Goal: Task Accomplishment & Management: Manage account settings

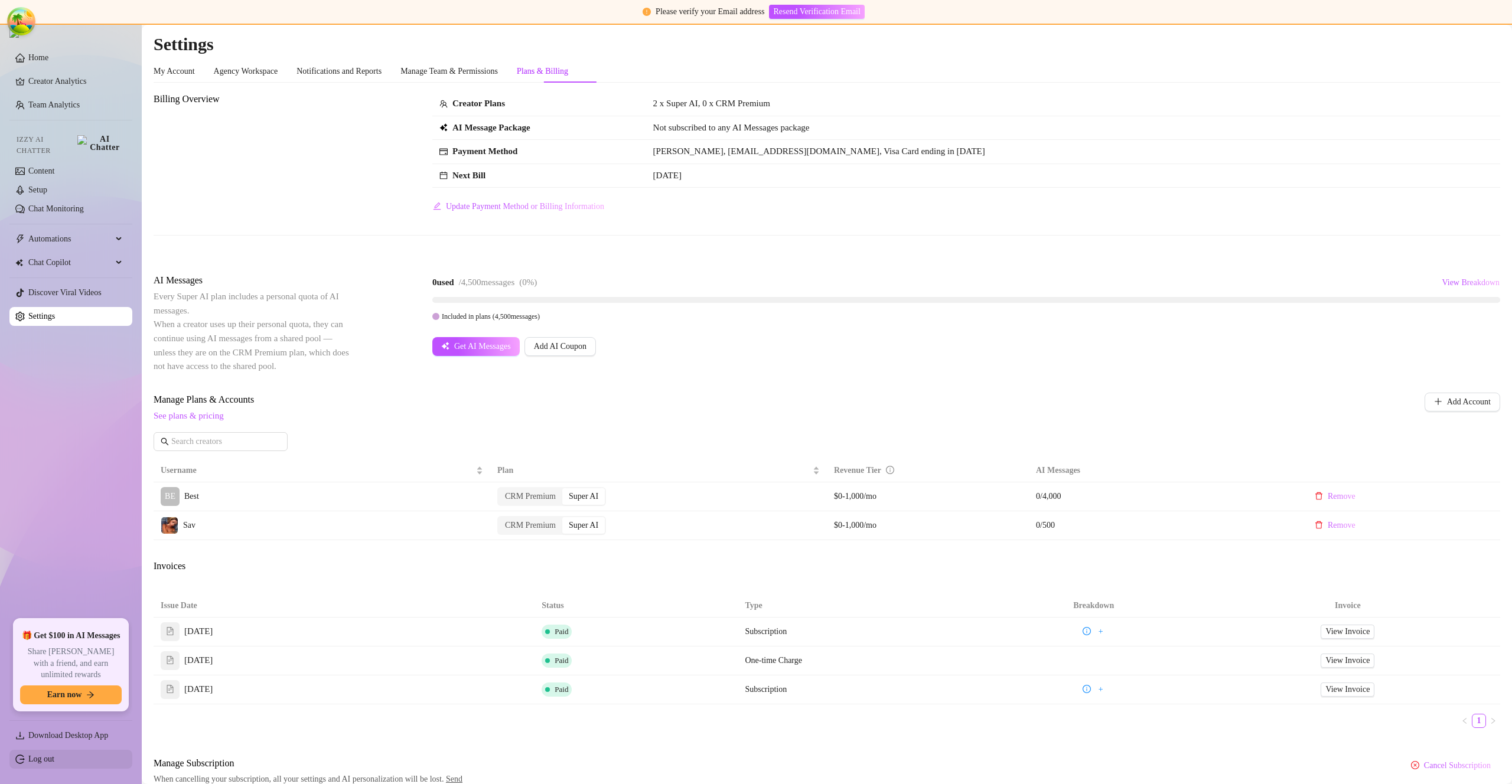
click at [55, 762] on link "Log out" at bounding box center [42, 758] width 26 height 9
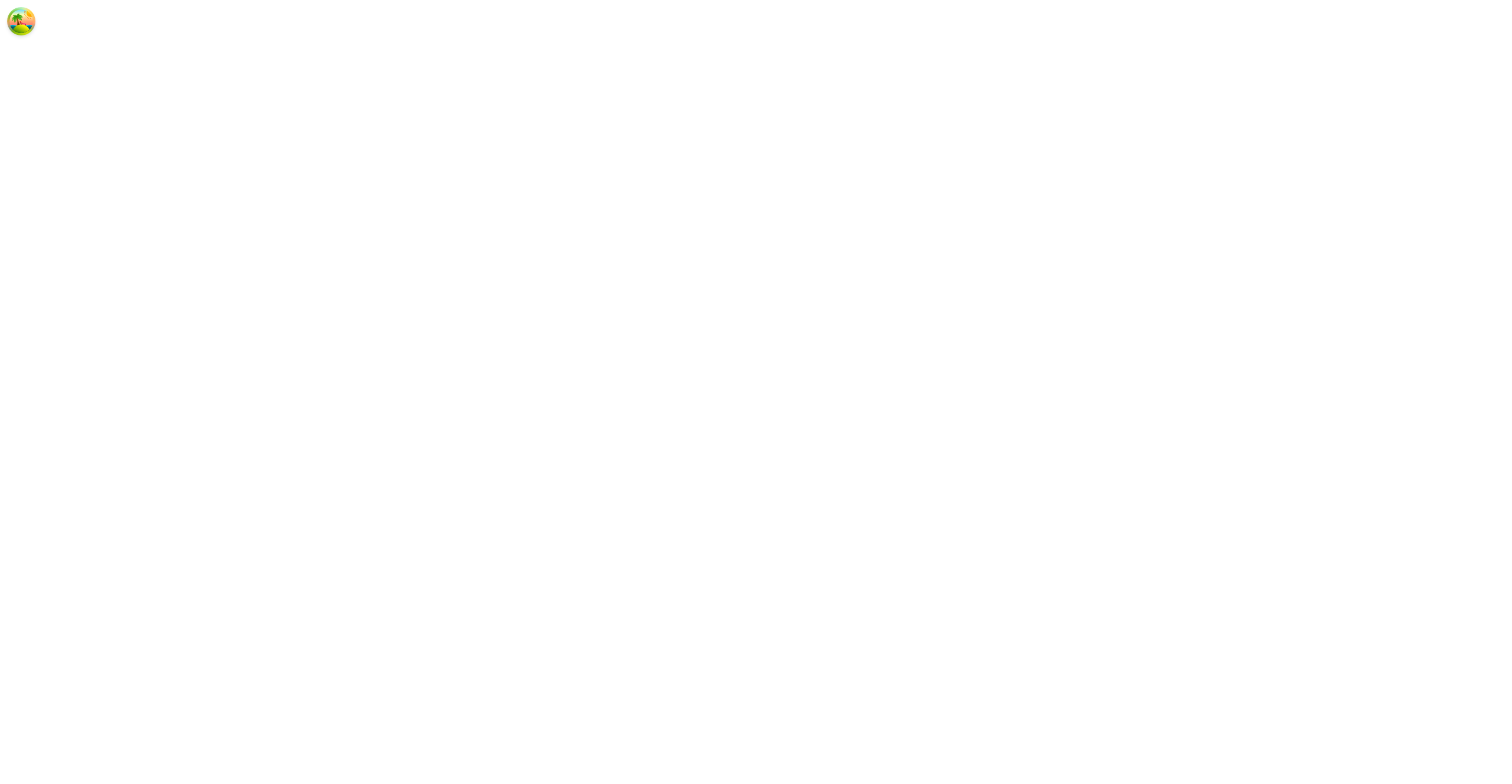
click at [55, 0] on html at bounding box center [756, 0] width 1512 height 0
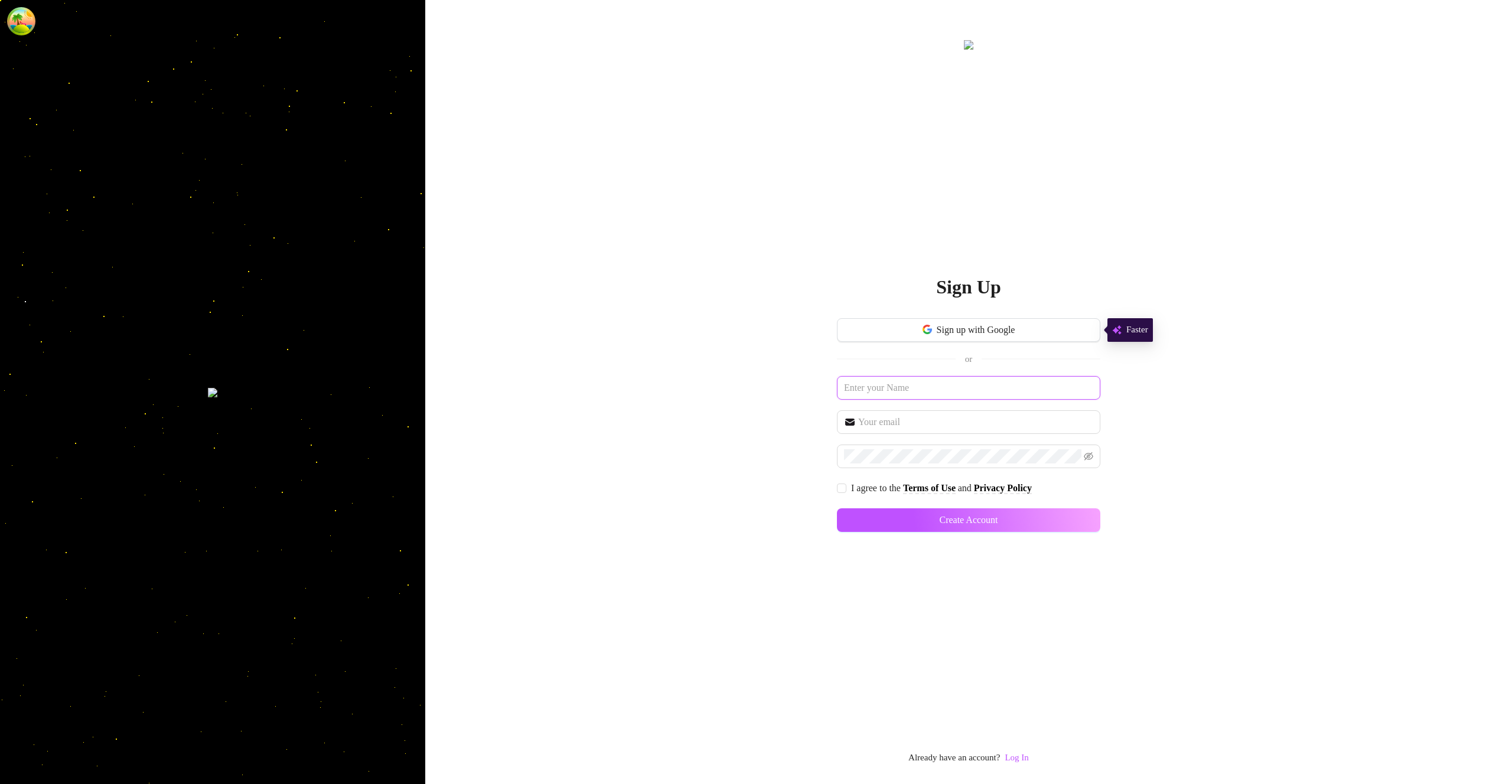
click at [907, 383] on input "text" at bounding box center [968, 388] width 263 height 23
type input "dsgdgsf"
click at [886, 428] on input "text" at bounding box center [975, 422] width 235 height 14
type input "[EMAIL_ADDRESS][DOMAIN_NAME]"
drag, startPoint x: 843, startPoint y: 485, endPoint x: 851, endPoint y: 487, distance: 8.2
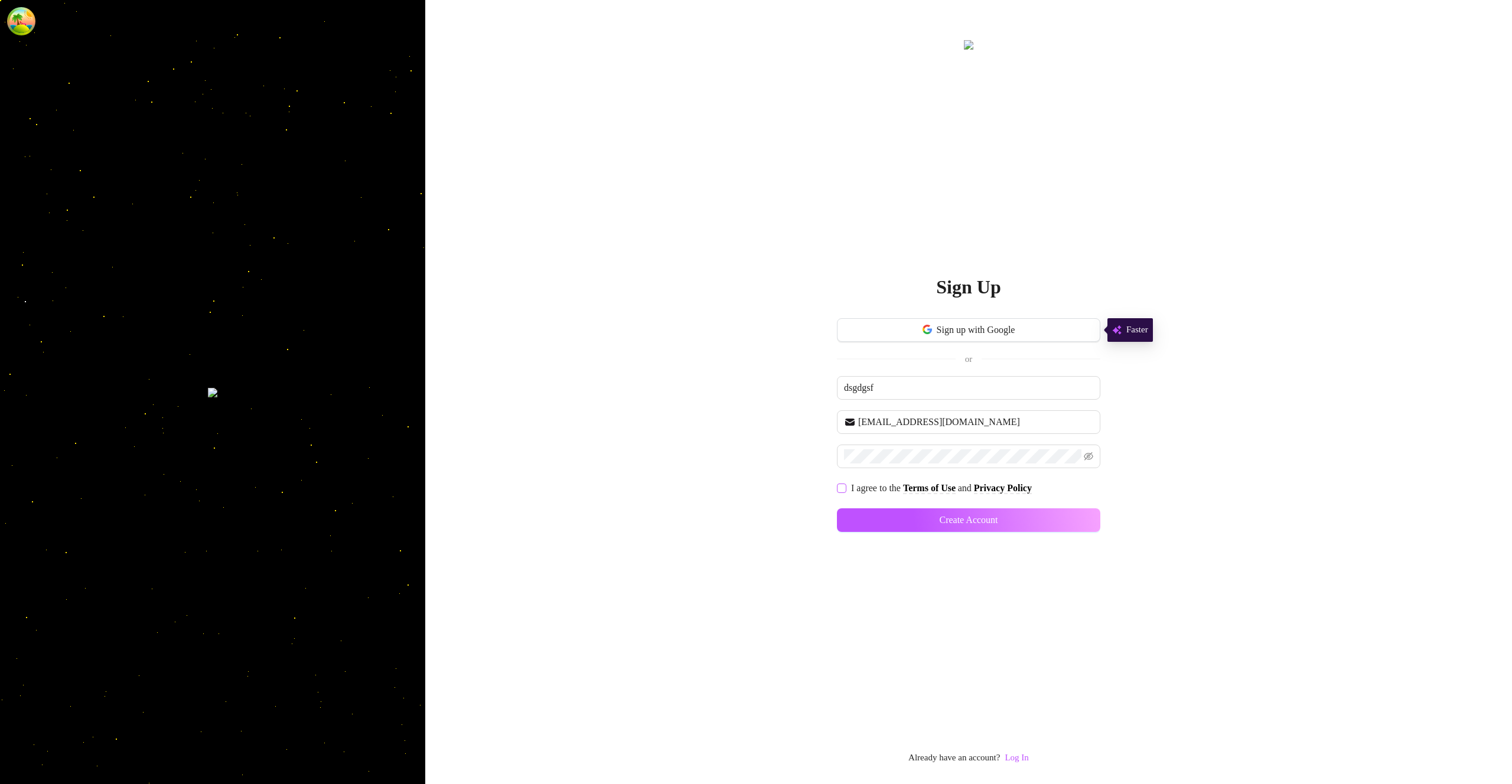
click at [843, 485] on input "I agree to the Terms of Use and Privacy Policy" at bounding box center [841, 487] width 8 height 8
checkbox input "true"
click at [980, 515] on span "Create Account" at bounding box center [968, 520] width 58 height 11
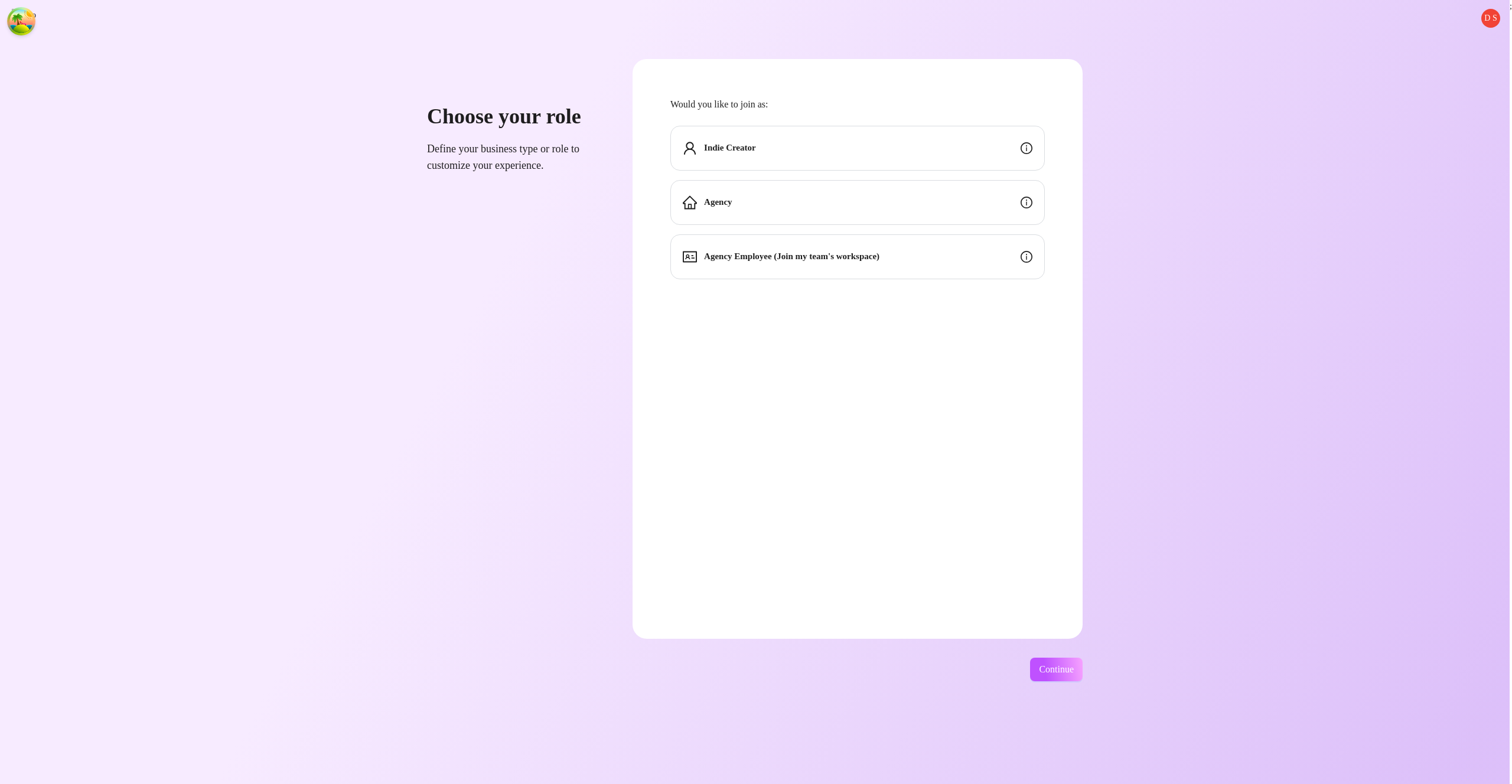
click at [838, 150] on div "Indie Creator" at bounding box center [858, 149] width 375 height 45
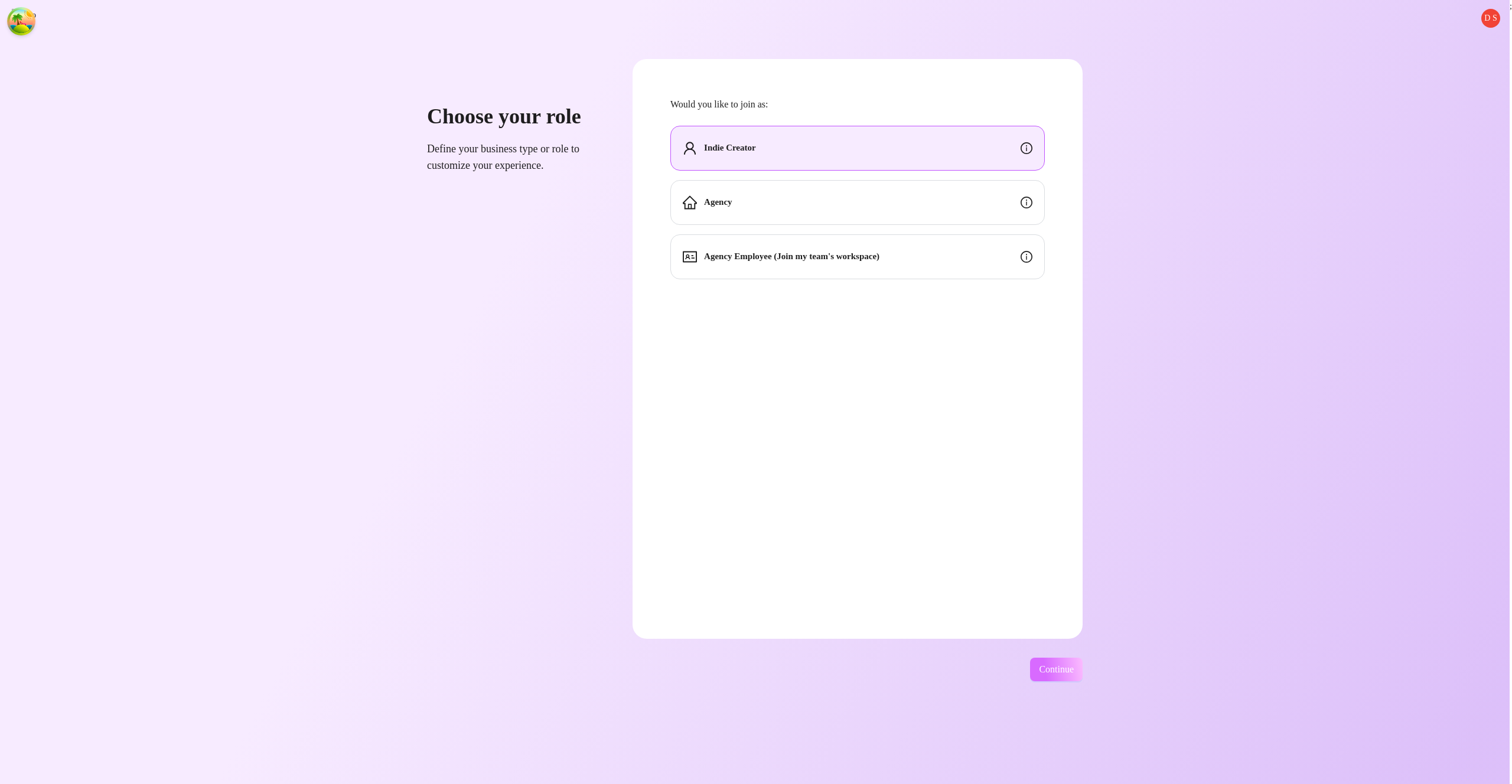
click at [1074, 679] on button "Continue" at bounding box center [1056, 670] width 52 height 23
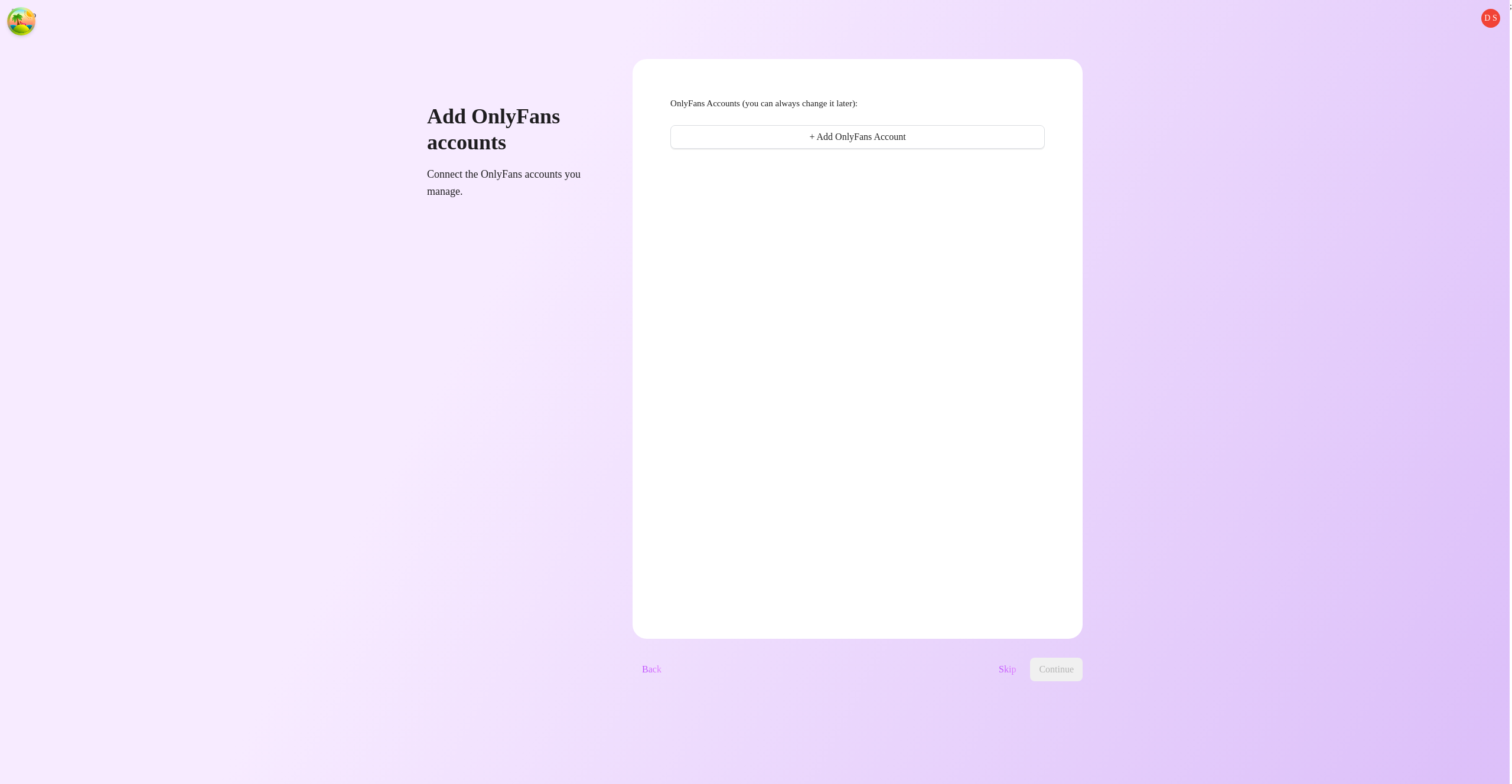
click at [1016, 668] on span "Skip" at bounding box center [1007, 670] width 17 height 11
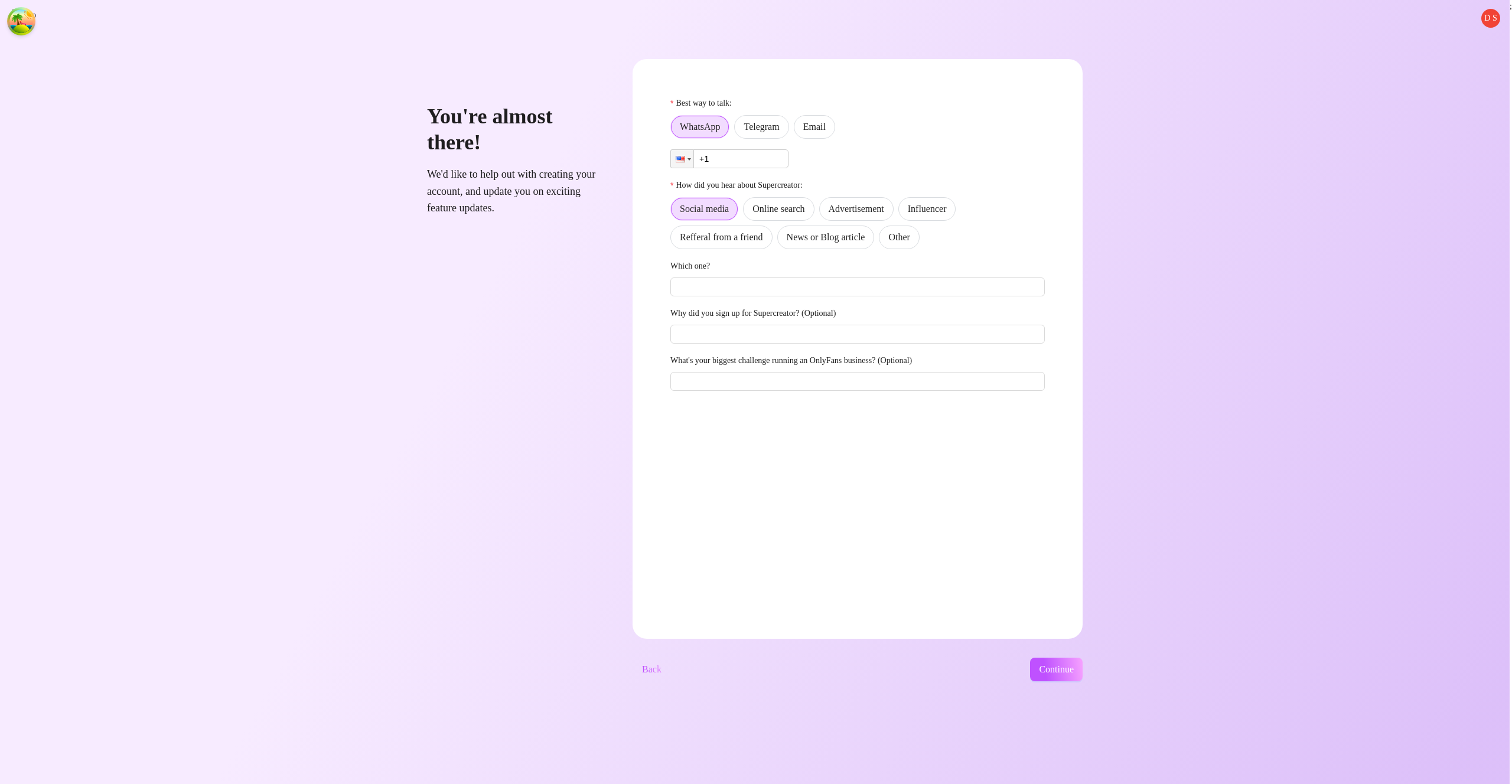
click at [935, 219] on div "Social media Online search Advertisement Influencer Refferal from a friend News…" at bounding box center [858, 223] width 375 height 52
drag, startPoint x: 937, startPoint y: 235, endPoint x: 919, endPoint y: 180, distance: 57.9
click at [910, 232] on span "Other" at bounding box center [899, 237] width 21 height 10
click at [826, 122] on span "Email" at bounding box center [814, 127] width 23 height 10
click at [798, 130] on input "Email" at bounding box center [798, 130] width 0 height 0
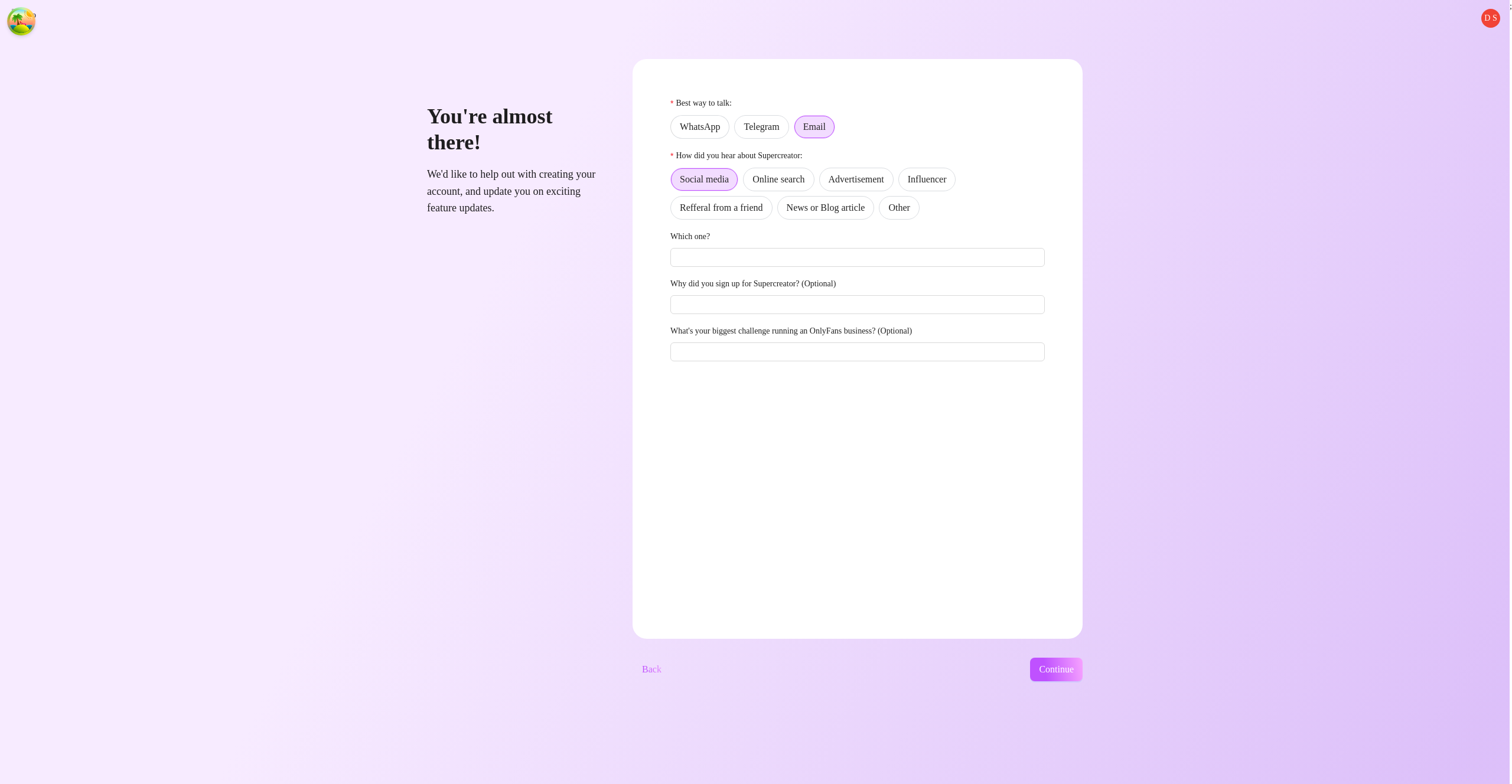
drag, startPoint x: 948, startPoint y: 204, endPoint x: 918, endPoint y: 190, distance: 33.1
click at [910, 204] on span "Other" at bounding box center [899, 208] width 21 height 10
click at [883, 211] on input "Other" at bounding box center [883, 211] width 0 height 0
click at [826, 127] on span "Email" at bounding box center [814, 127] width 23 height 10
click at [798, 130] on input "Email" at bounding box center [798, 130] width 0 height 0
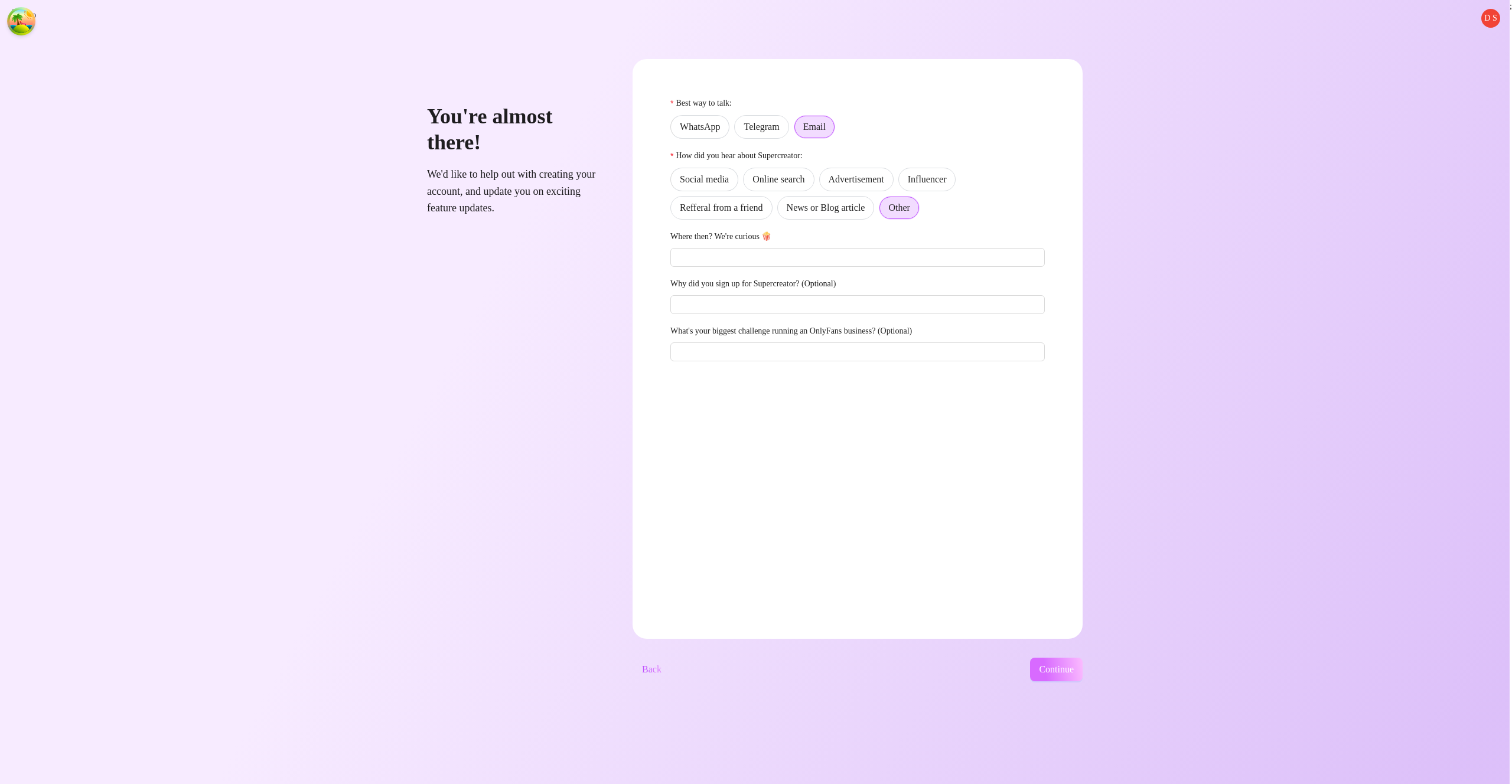
click at [1069, 678] on button "Continue" at bounding box center [1056, 670] width 52 height 23
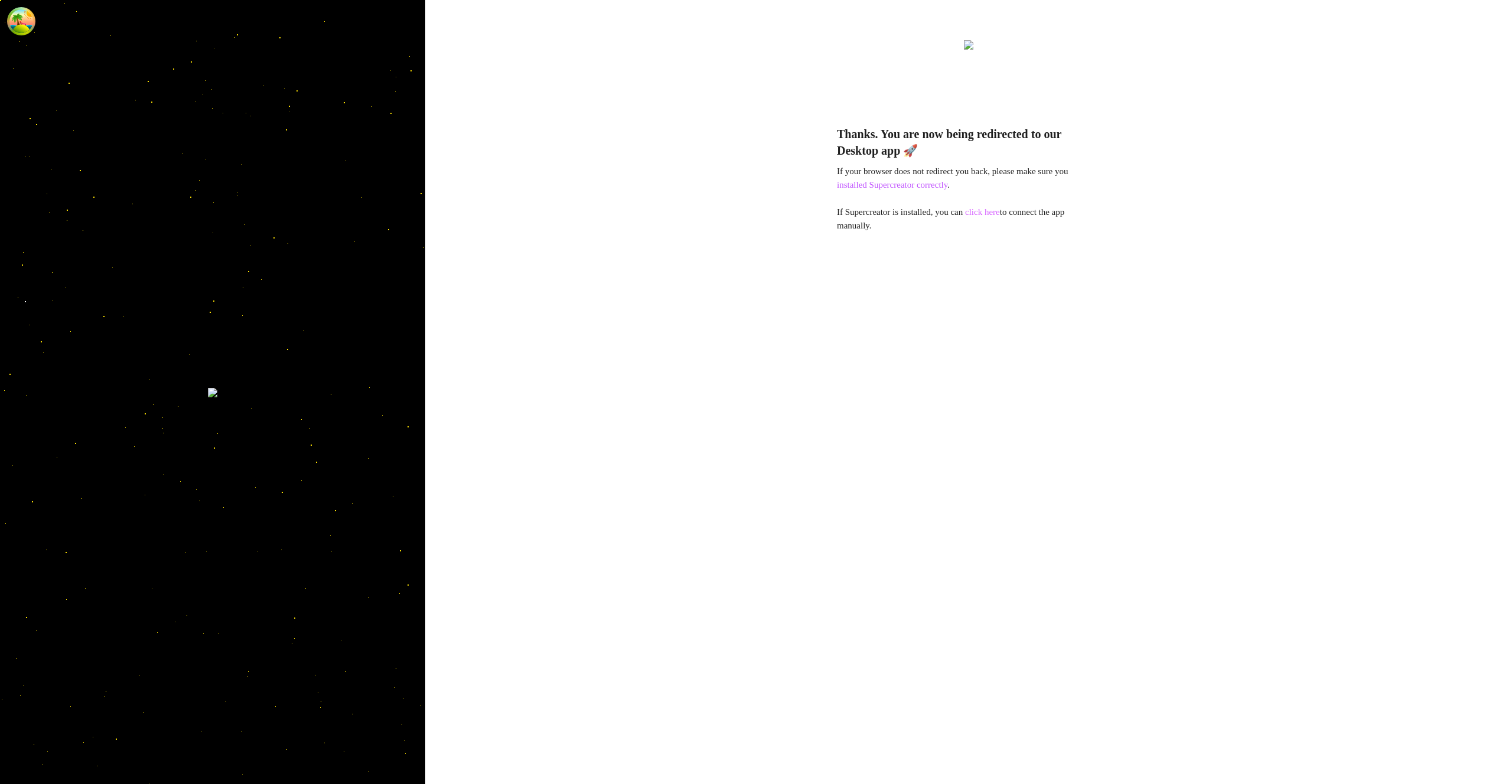
click at [1000, 213] on link "click here" at bounding box center [983, 211] width 35 height 9
click at [992, 210] on link "click here" at bounding box center [983, 211] width 35 height 9
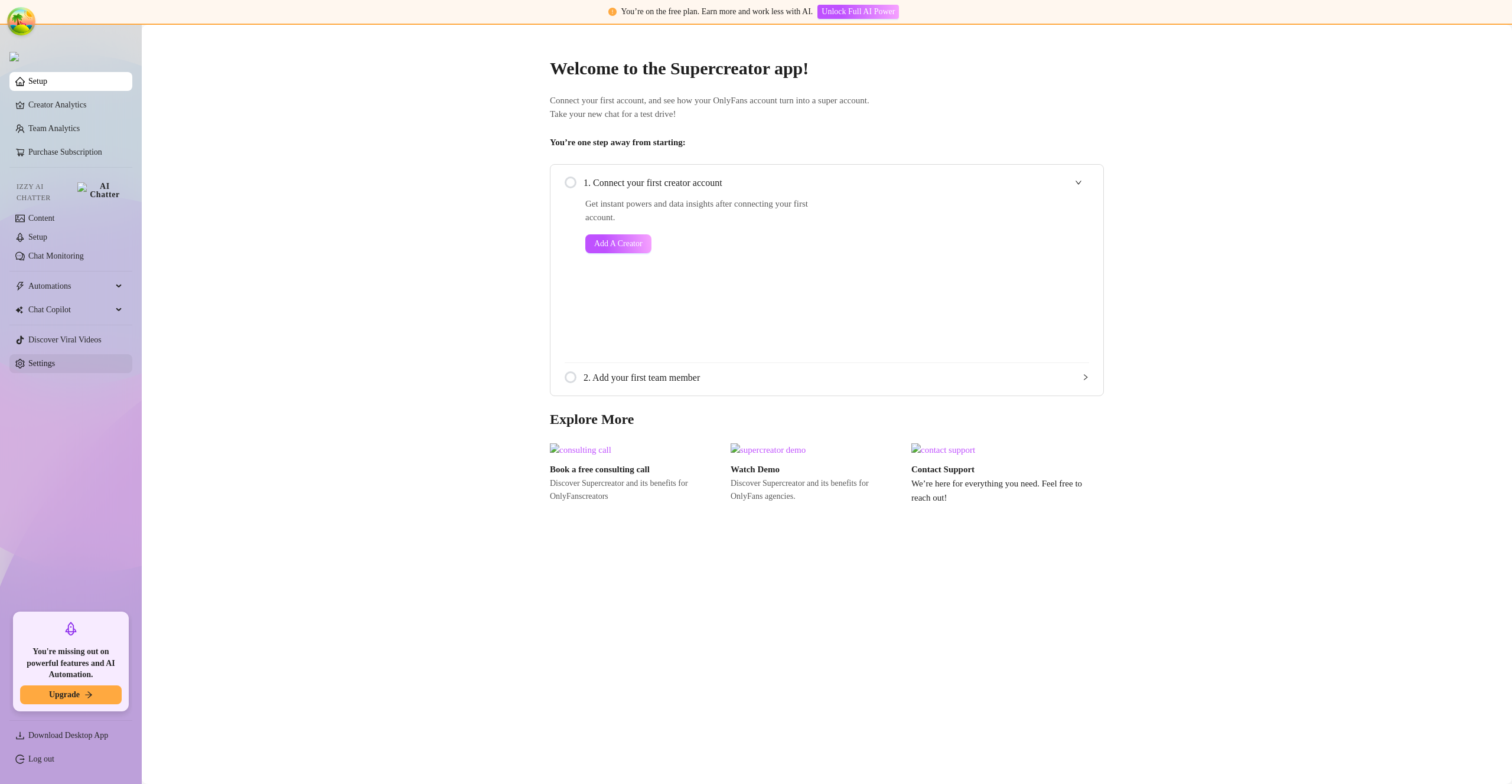
click at [55, 359] on link "Settings" at bounding box center [42, 364] width 26 height 9
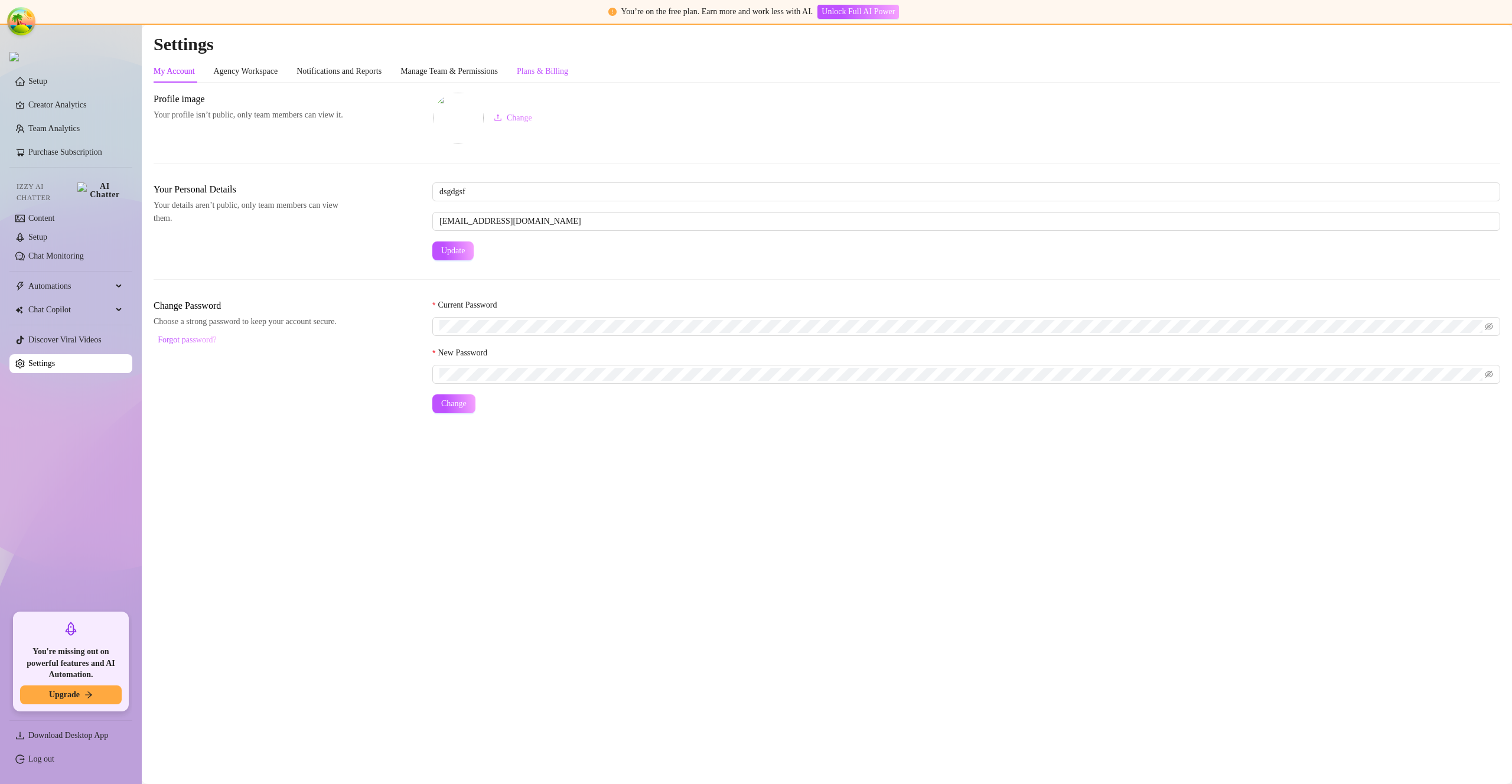
click at [568, 74] on div "Plans & Billing" at bounding box center [542, 71] width 51 height 13
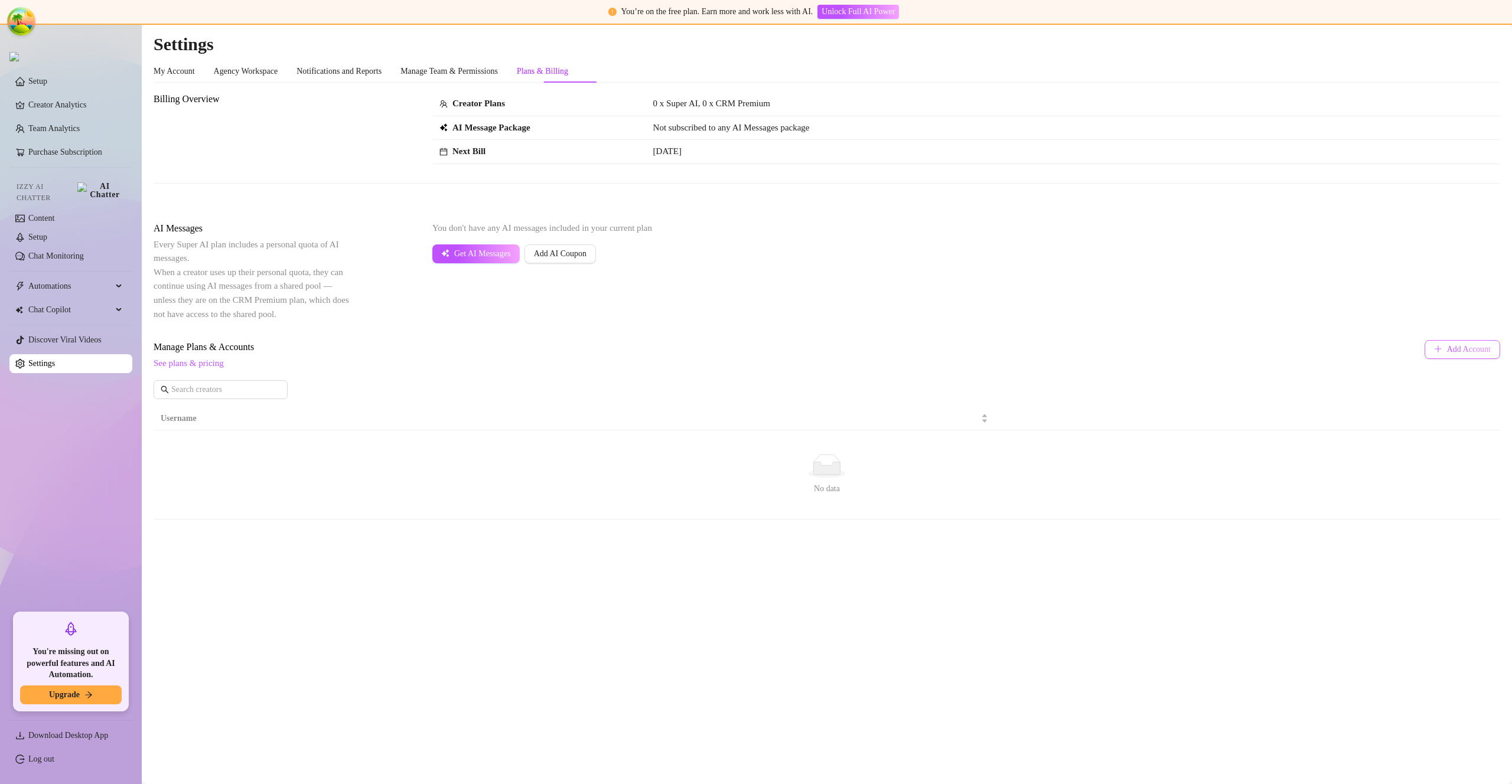
click at [1450, 348] on span "Add Account" at bounding box center [1469, 349] width 44 height 9
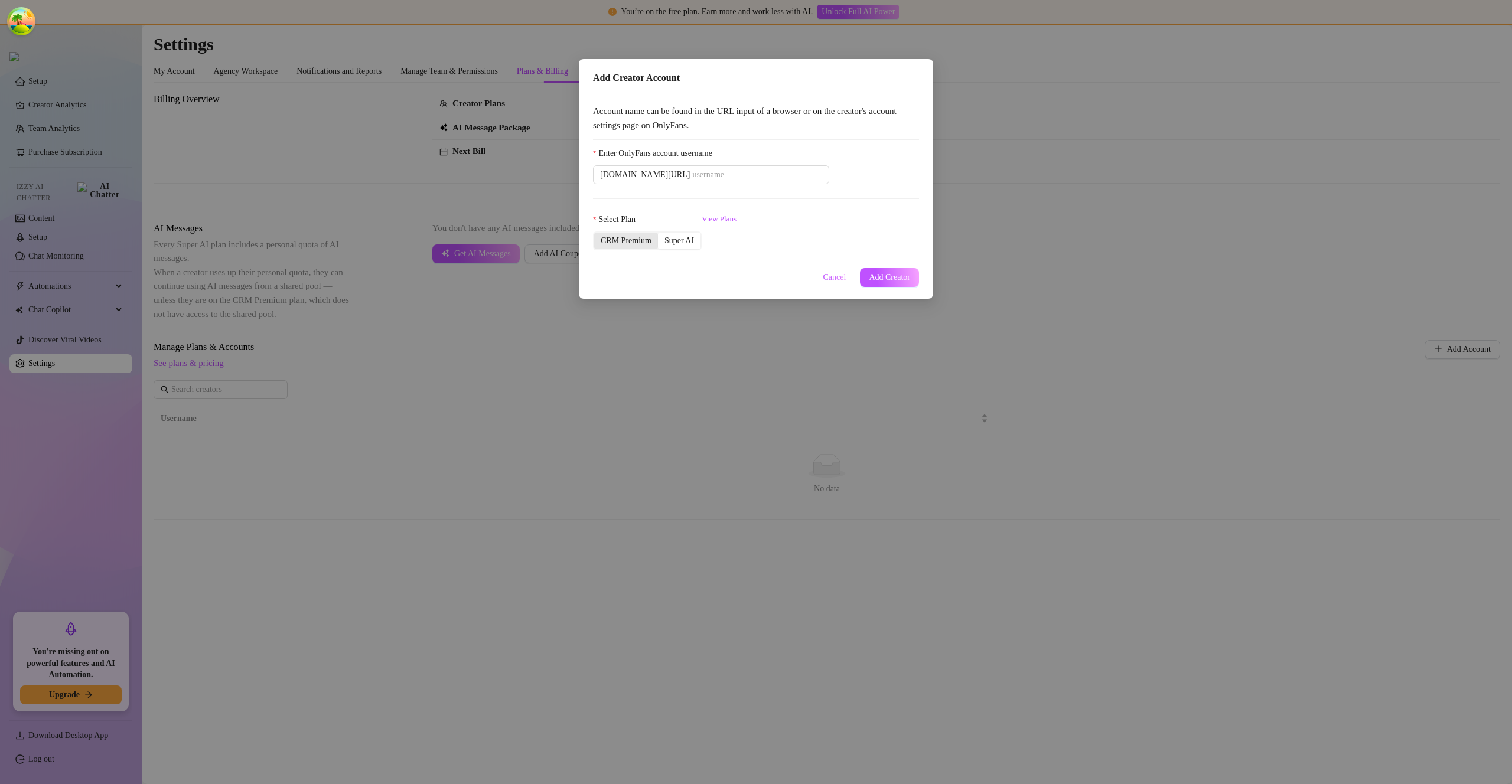
click at [626, 238] on div "CRM Premium" at bounding box center [626, 240] width 64 height 17
click at [597, 235] on input "CRM Premium" at bounding box center [597, 235] width 0 height 0
click at [827, 279] on span "Cancel" at bounding box center [835, 277] width 23 height 9
click at [827, 279] on div "Add Creator Account Account name can be found in the URL input of a browser or …" at bounding box center [756, 392] width 1512 height 784
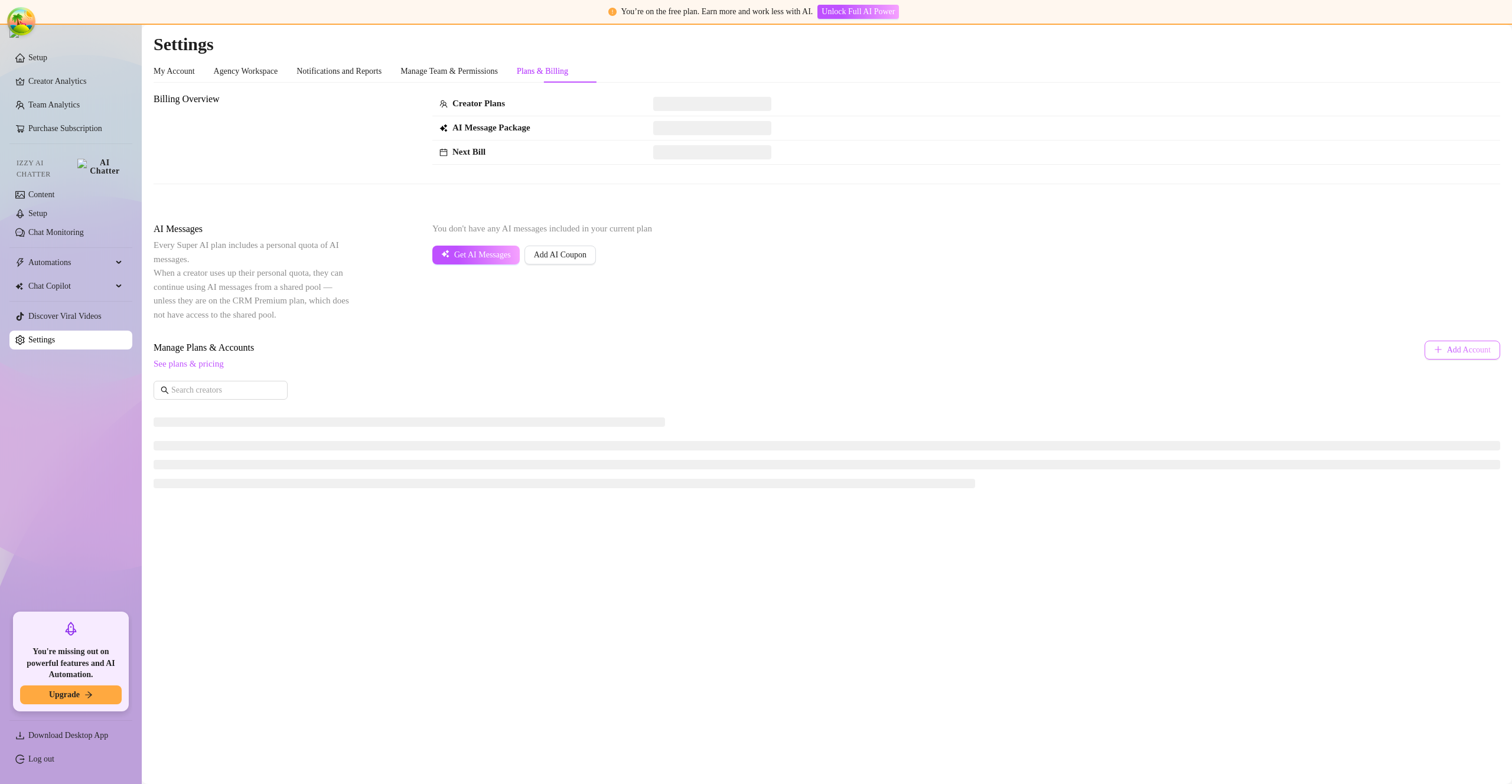
click at [1449, 349] on span "Add Account" at bounding box center [1469, 350] width 44 height 9
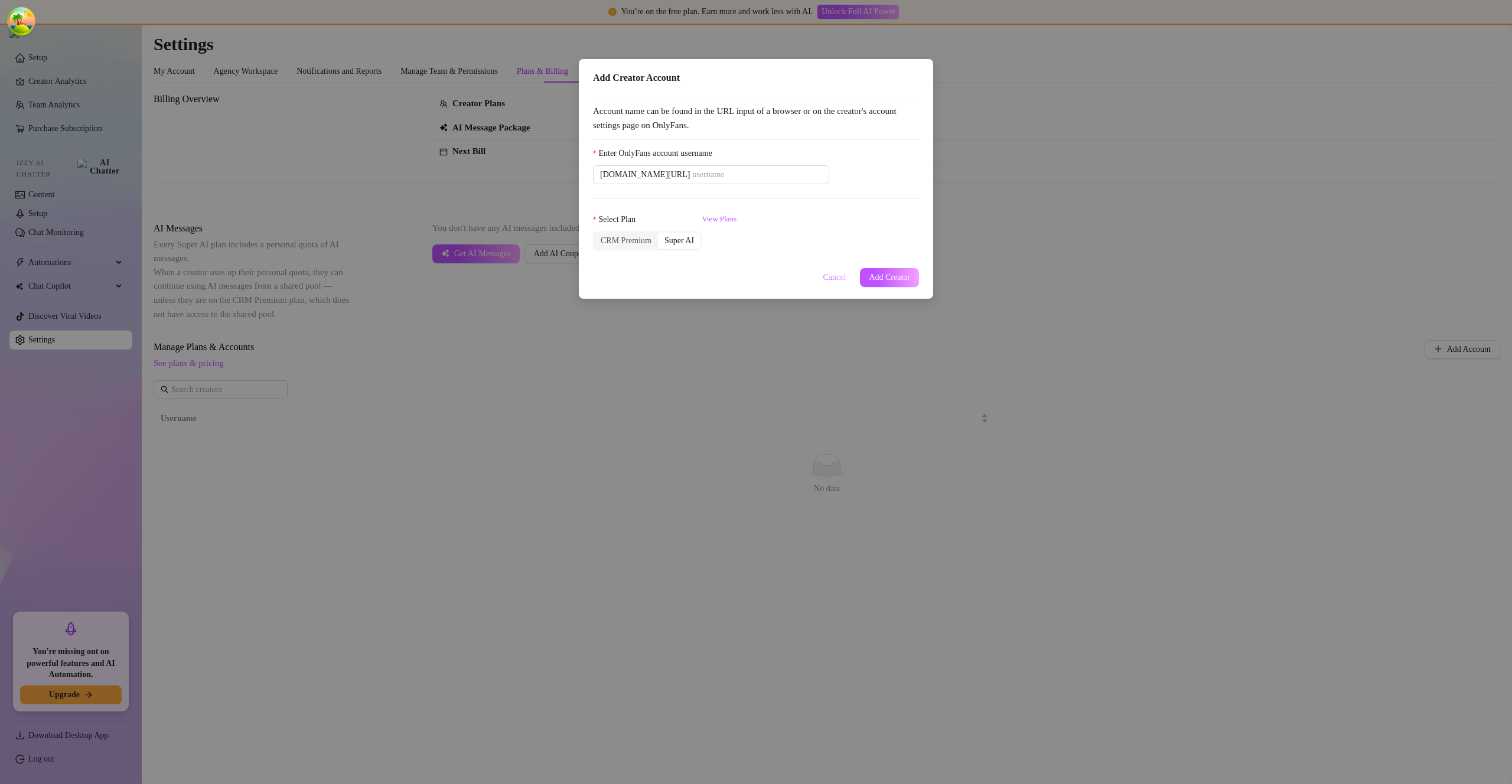
click at [823, 275] on span "Cancel" at bounding box center [835, 277] width 23 height 9
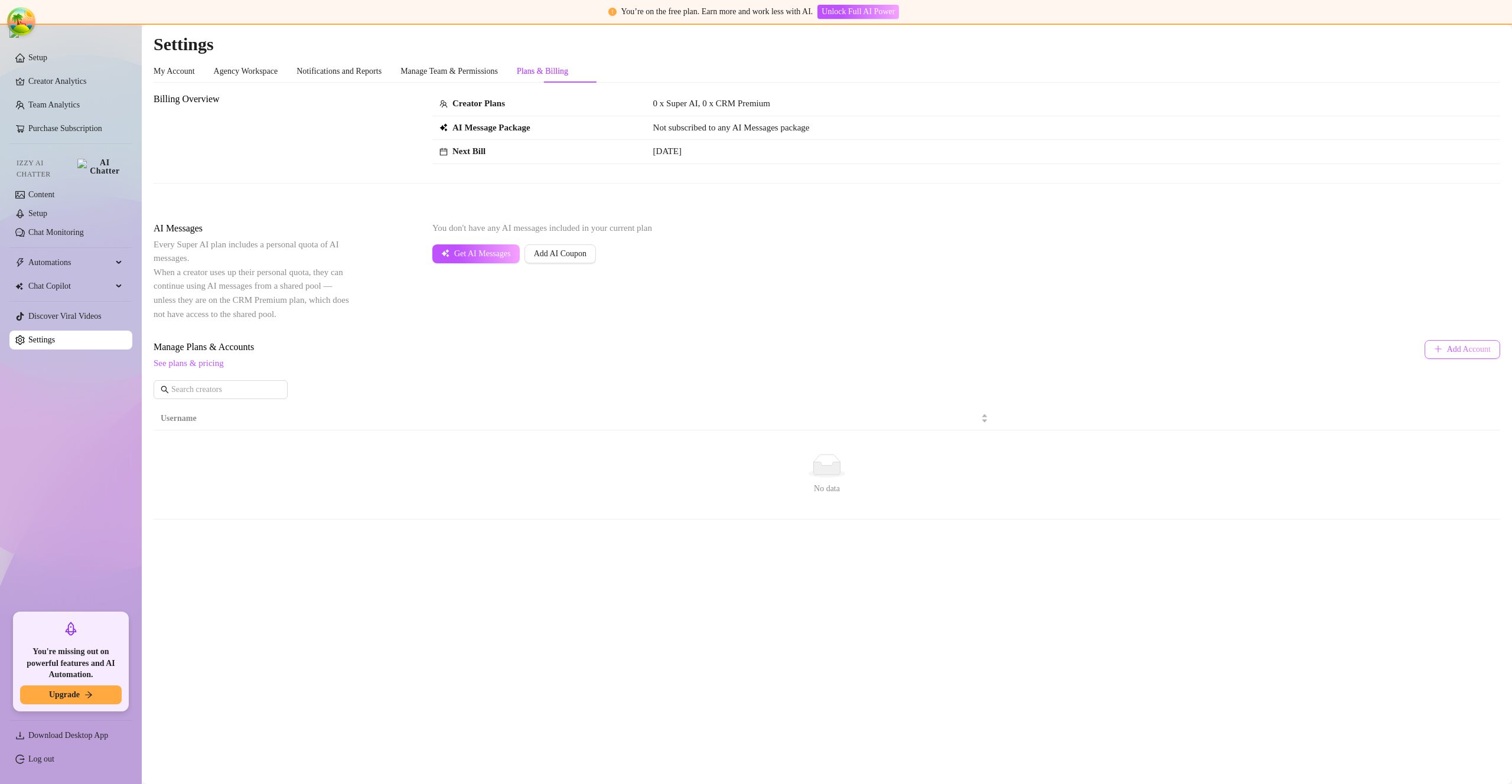
click at [1446, 354] on button "Add Account" at bounding box center [1462, 350] width 76 height 19
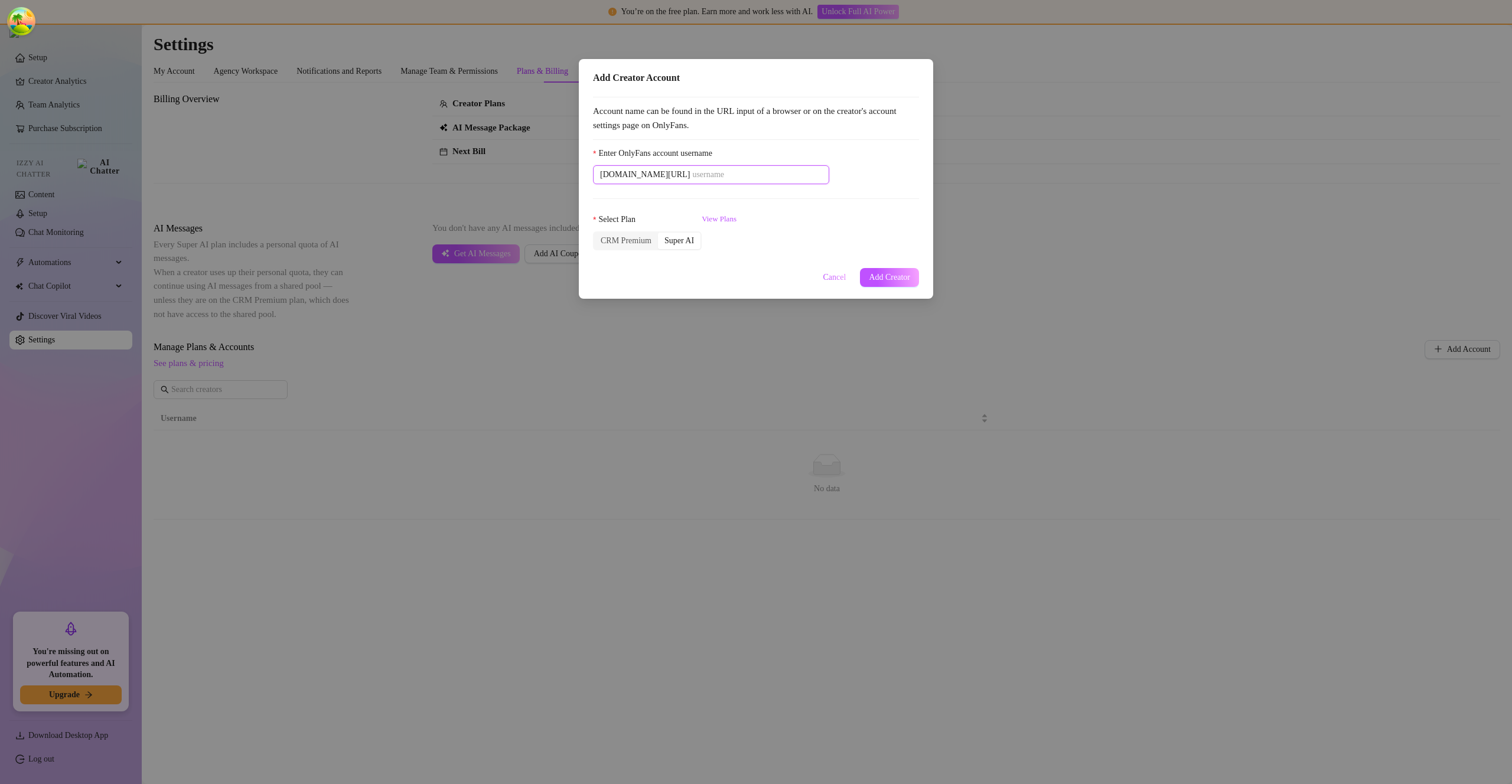
paste input "celinedijjon"
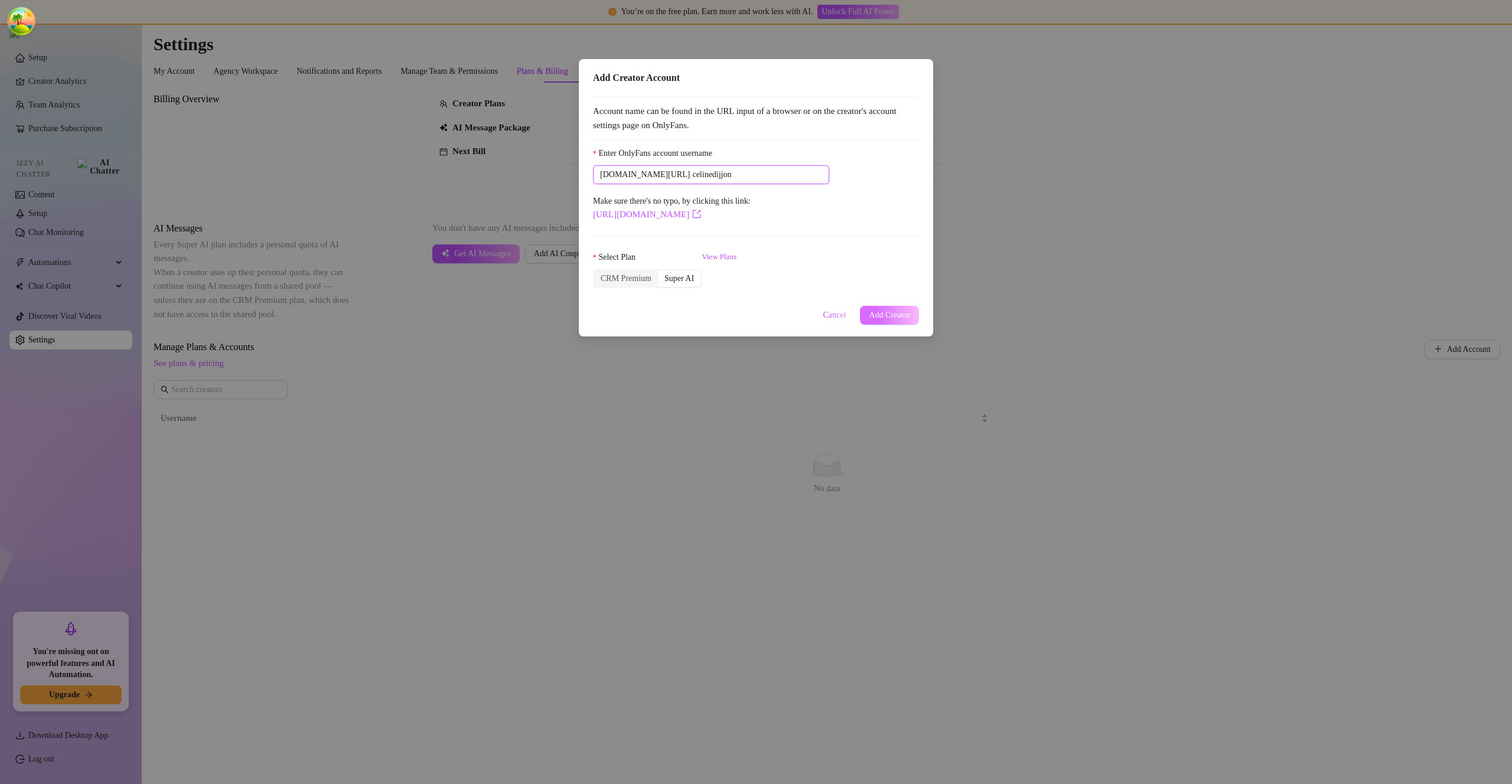
type input "celinedijjon"
click at [899, 315] on span "Add Creator" at bounding box center [889, 315] width 42 height 9
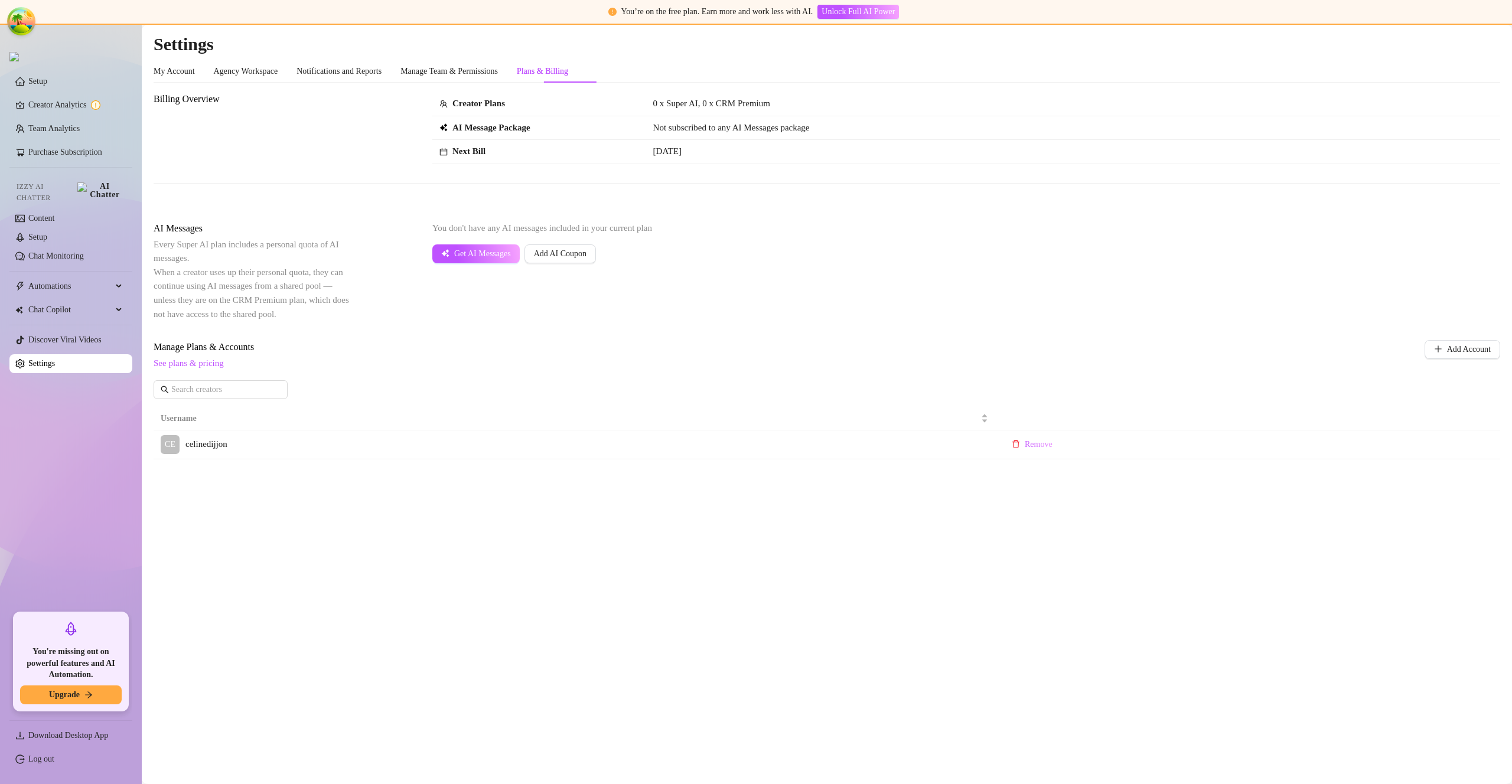
click at [1453, 350] on span "Add Account" at bounding box center [1469, 349] width 44 height 9
click at [1452, 350] on body "You’re on the free plan. Earn more and work less with AI. Unlock Full AI Power …" at bounding box center [756, 392] width 1512 height 784
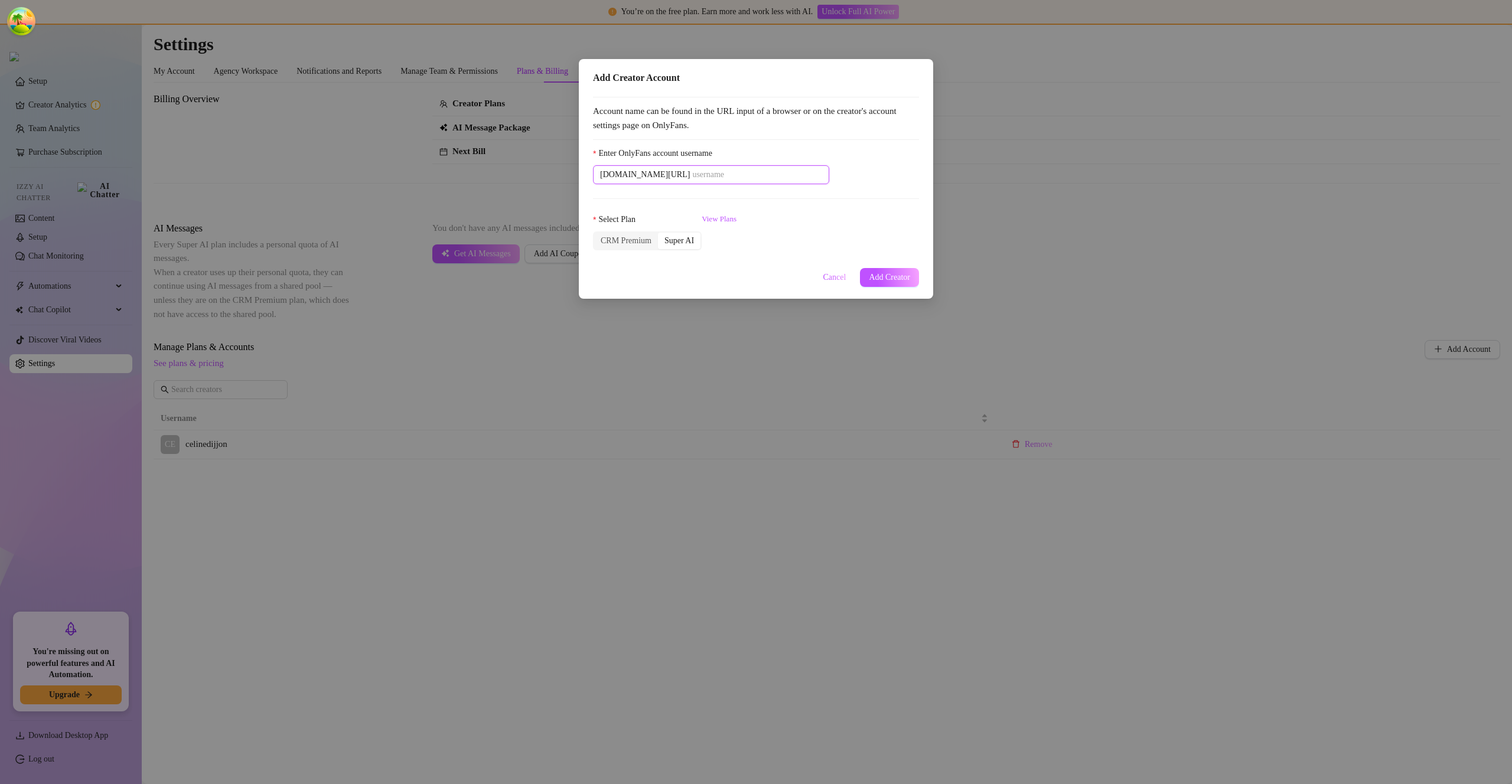
paste input "jaixpetite"
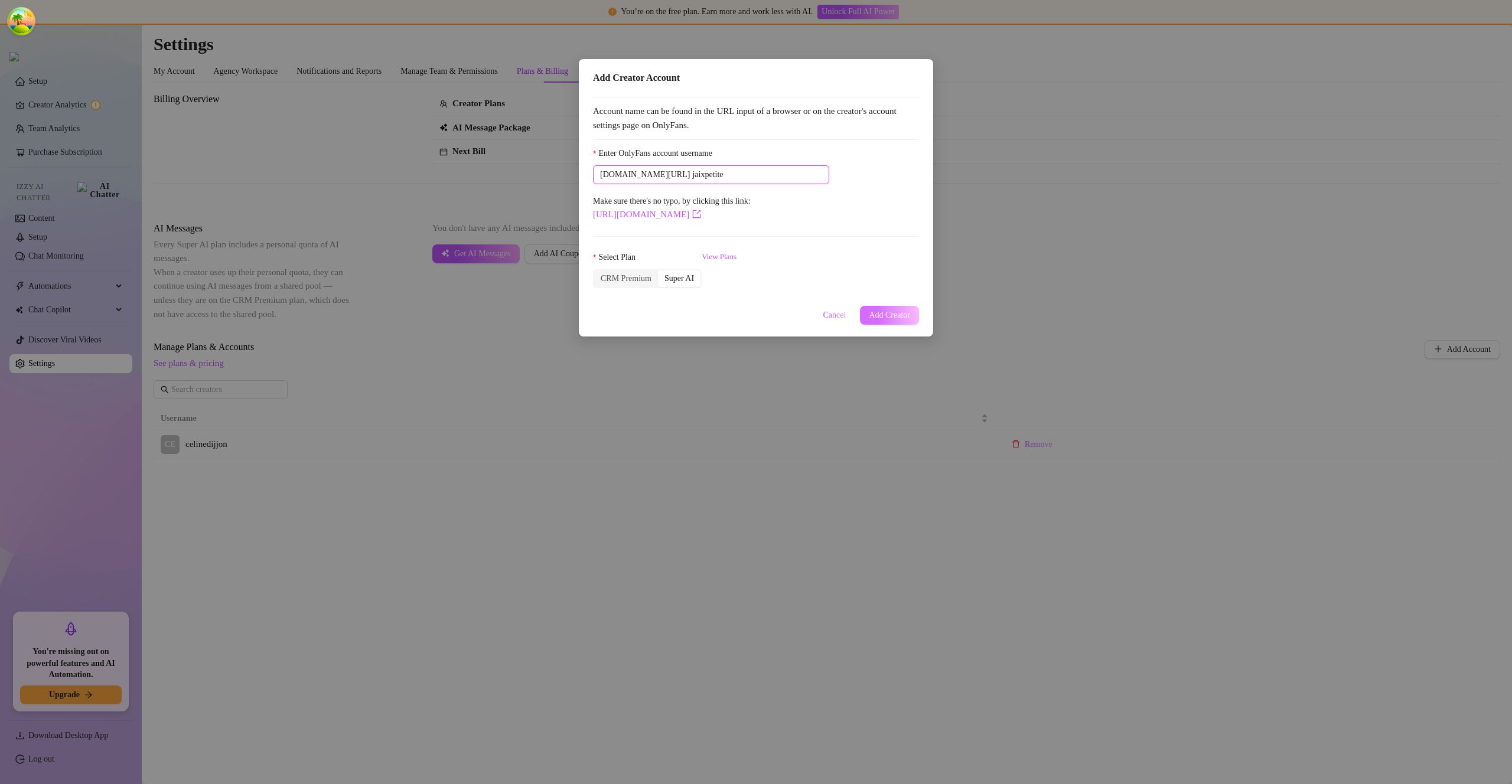
type input "jaixpetite"
click at [880, 313] on span "Add Creator" at bounding box center [889, 315] width 42 height 9
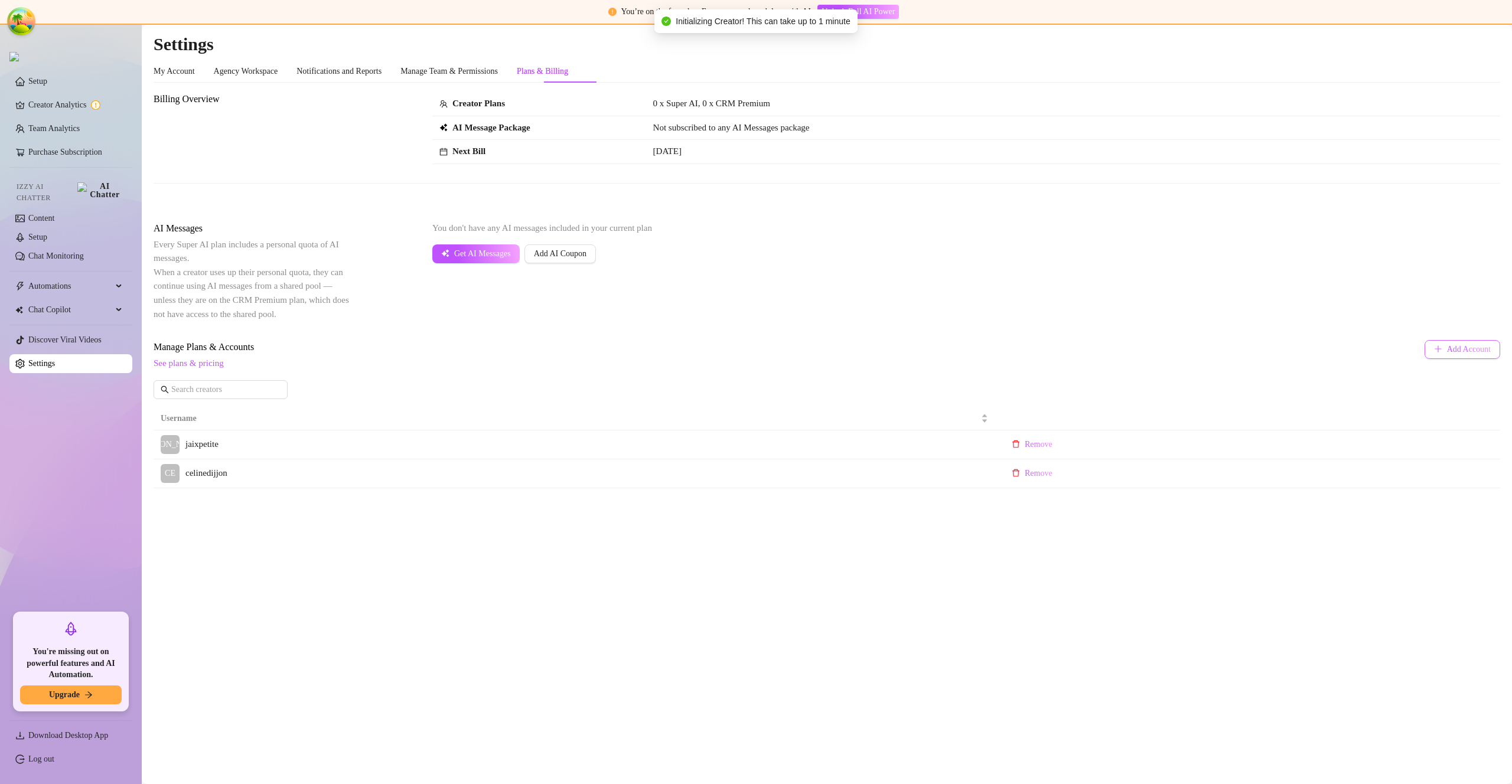
click at [1434, 350] on icon "plus" at bounding box center [1438, 348] width 8 height 8
click at [1430, 350] on body "You’re on the free plan. Earn more and work less with AI. Unlock Full AI Power …" at bounding box center [756, 392] width 1512 height 784
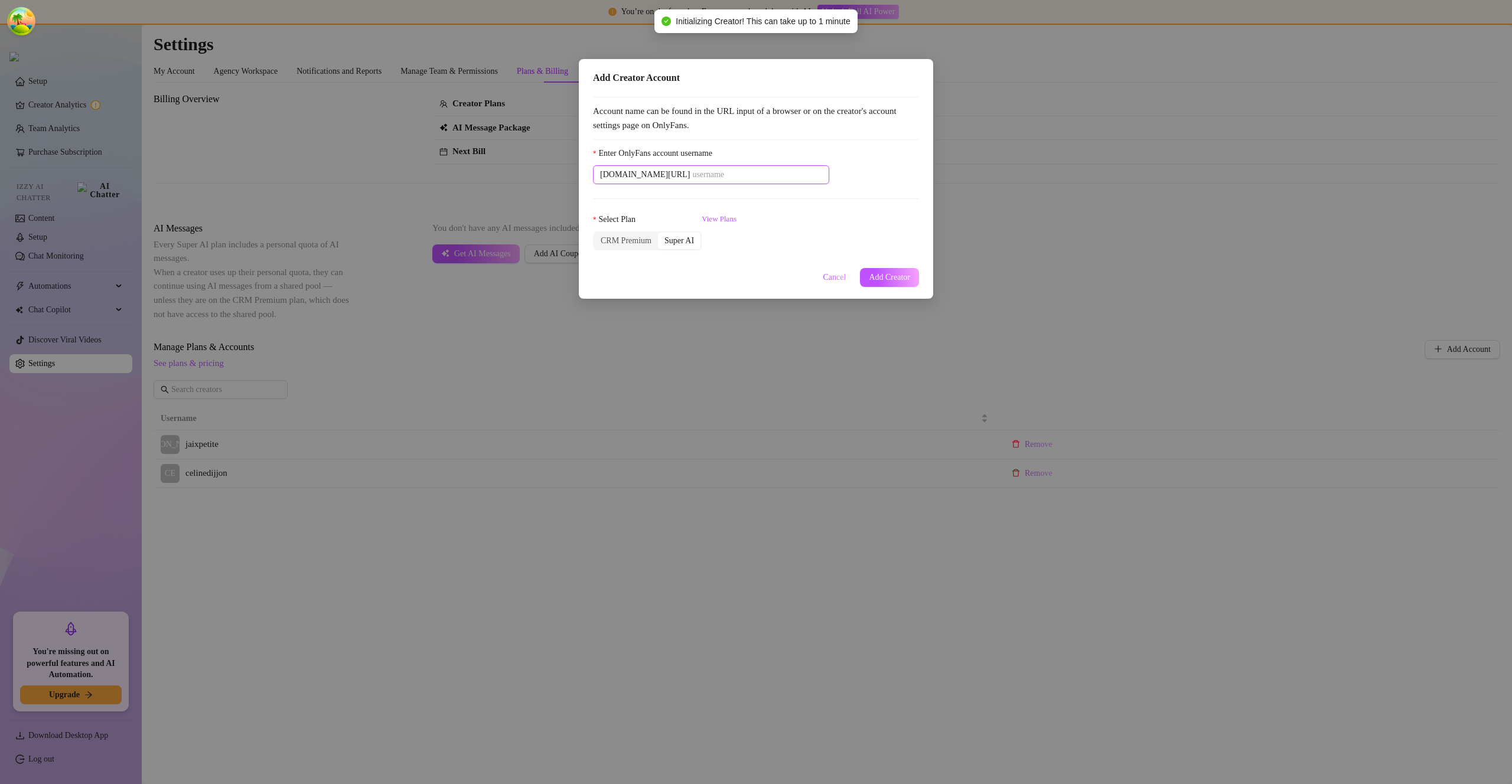
paste input "goddessdam1"
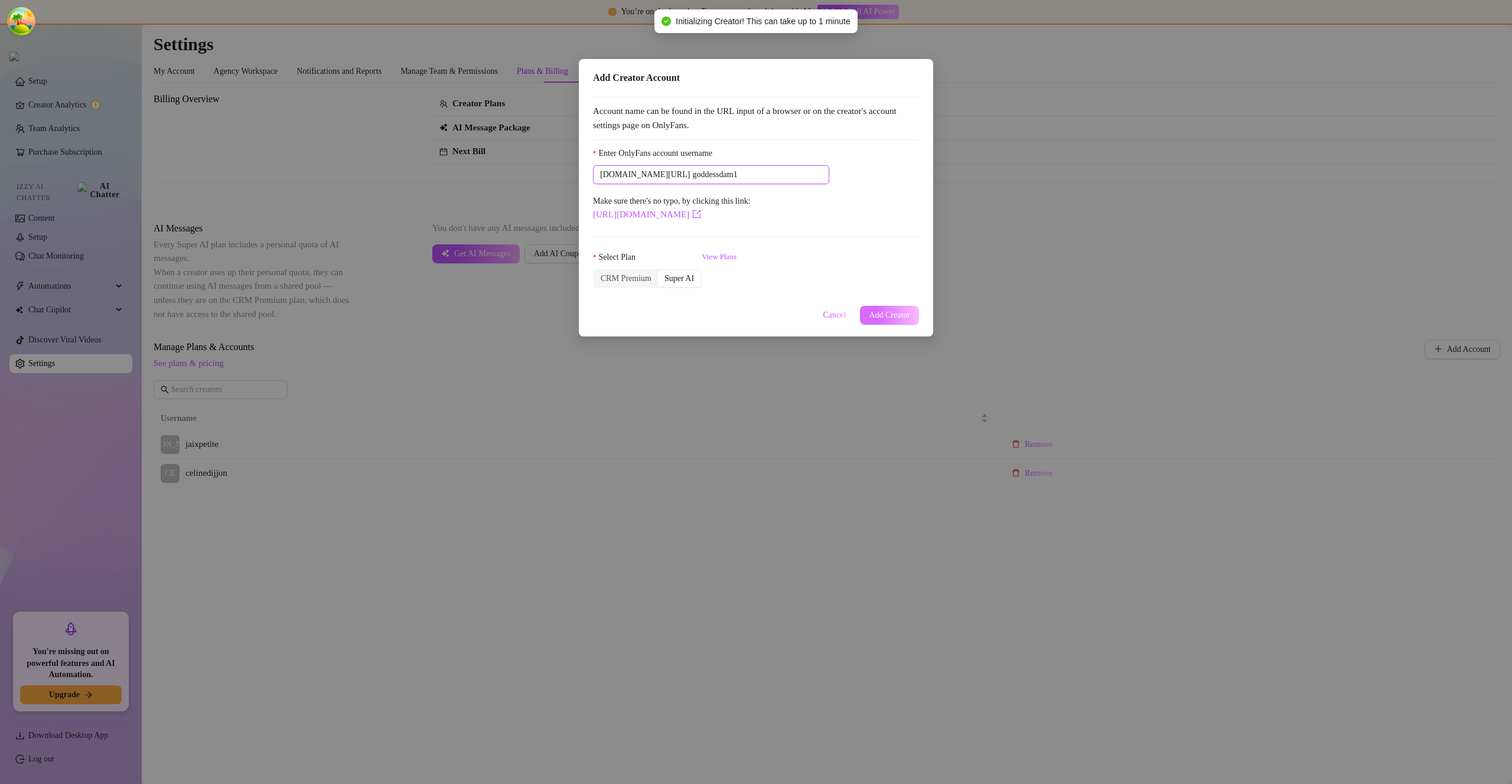
type input "goddessdam1"
click at [879, 310] on span "Add Creator" at bounding box center [889, 315] width 42 height 9
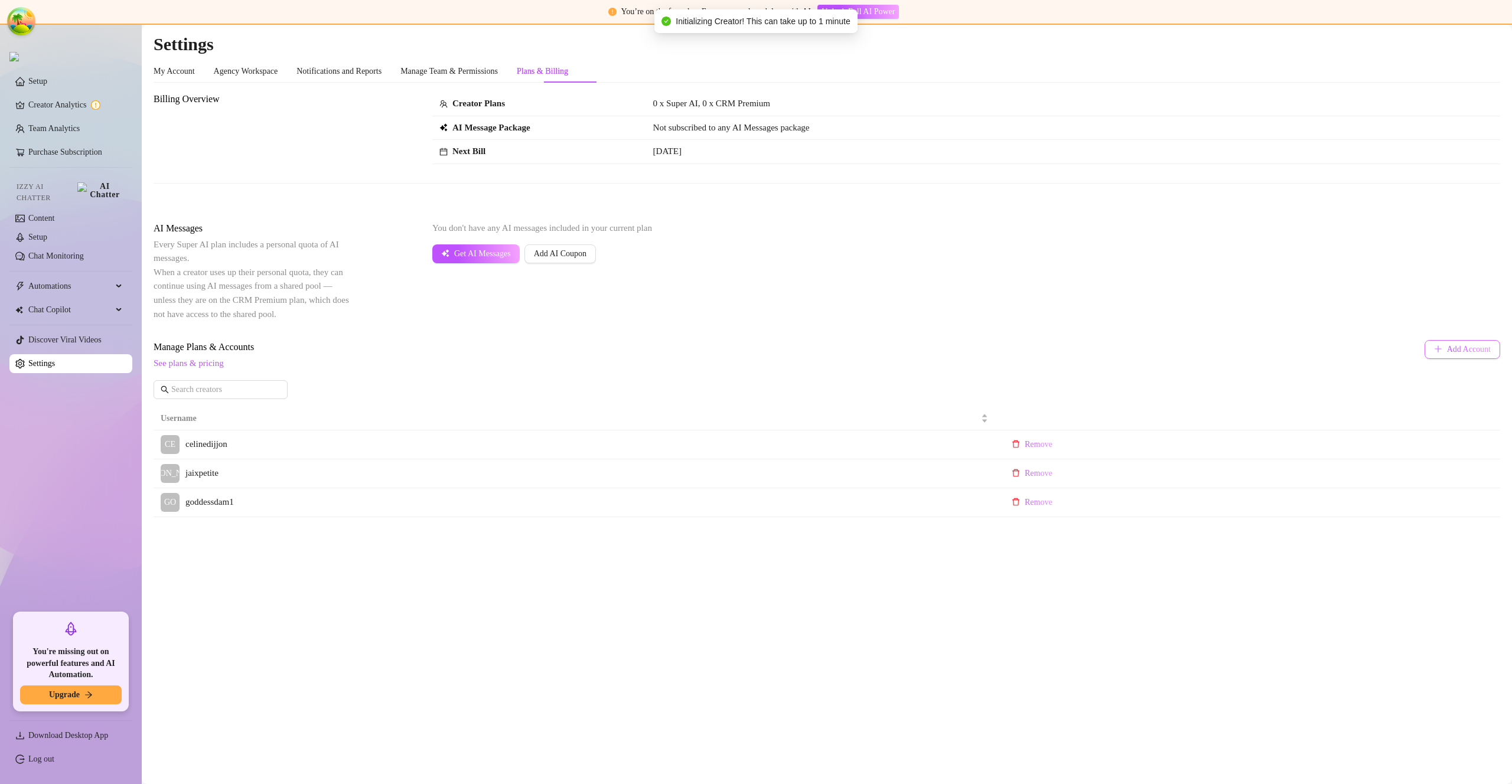
click at [1463, 348] on span "Add Account" at bounding box center [1469, 349] width 44 height 9
click at [1463, 348] on body "You’re on the free plan. Earn more and work less with AI. Unlock Full AI Power …" at bounding box center [756, 392] width 1512 height 784
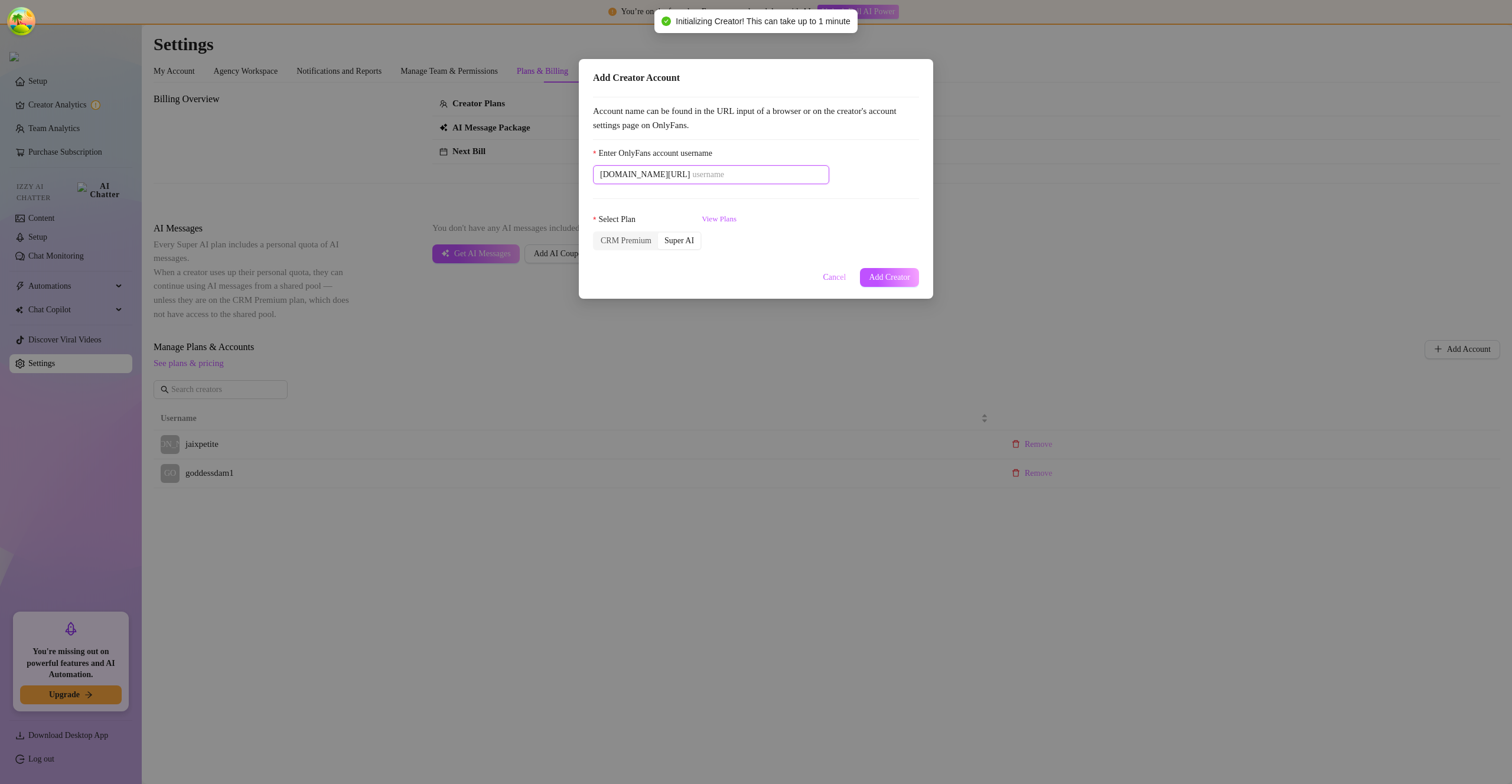
paste input "yourgirlmochaa"
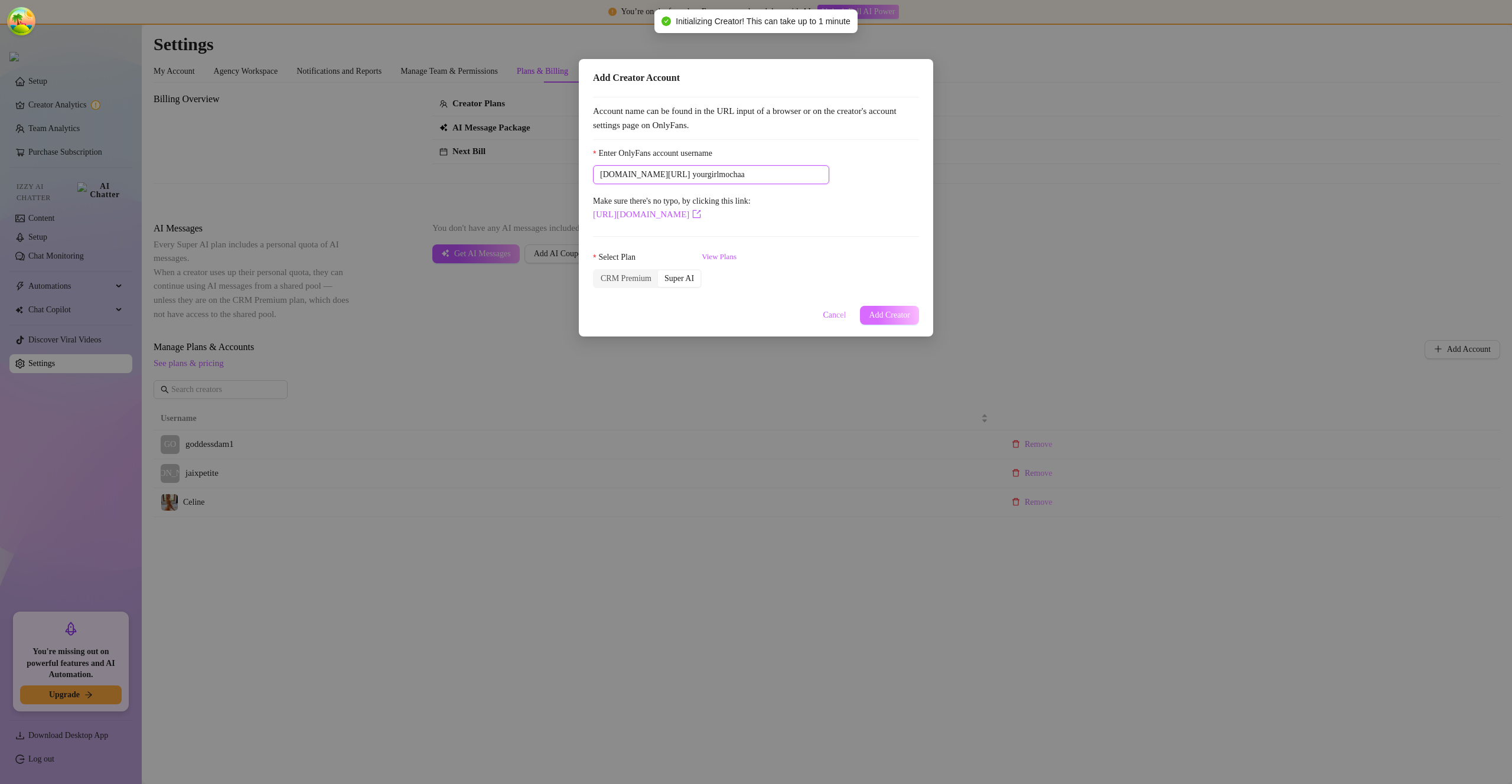
type input "yourgirlmochaa"
click at [883, 310] on span "Add Creator" at bounding box center [889, 315] width 42 height 9
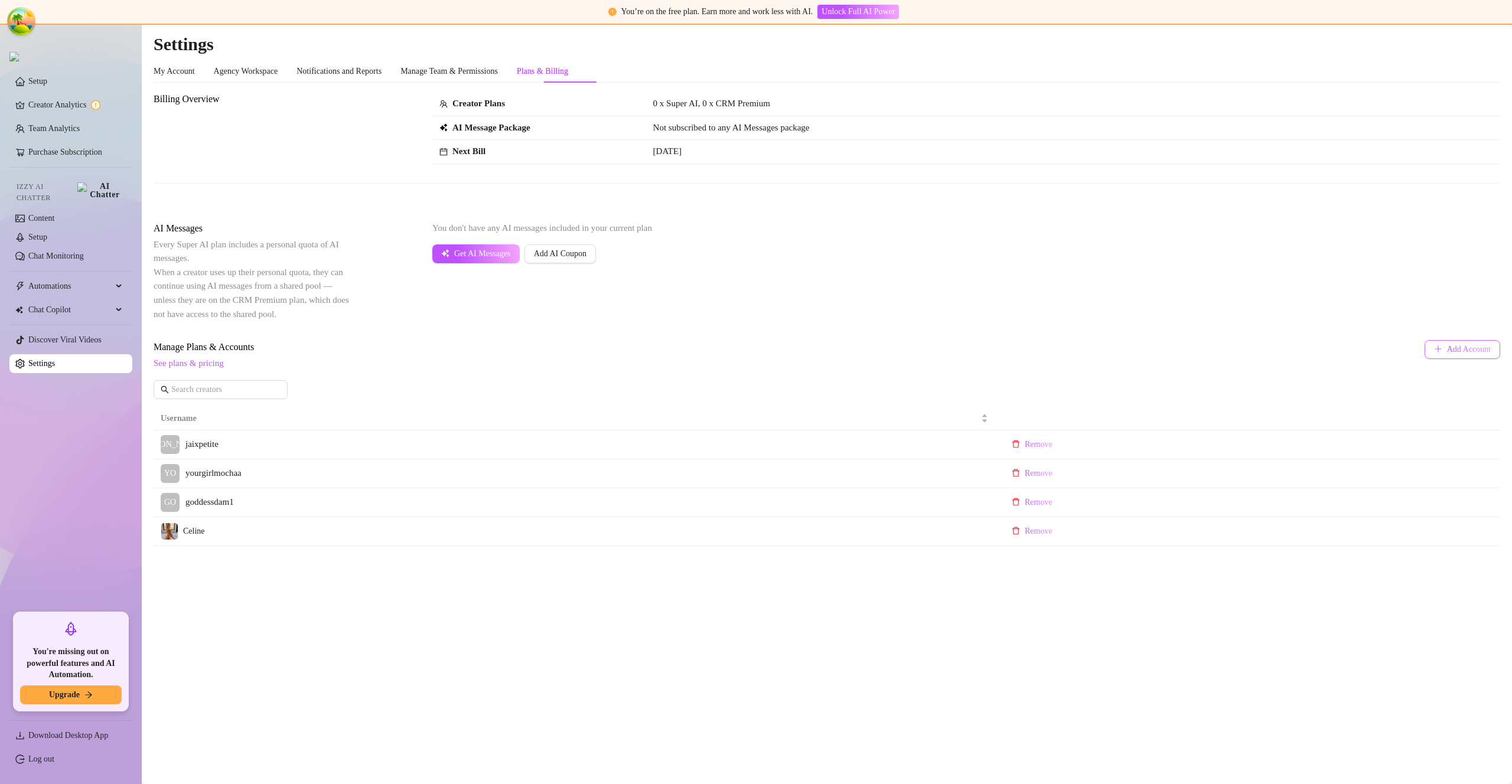
click at [1449, 345] on span "Add Account" at bounding box center [1469, 349] width 44 height 9
click at [1449, 345] on body "You’re on the free plan. Earn more and work less with AI. Unlock Full AI Power …" at bounding box center [756, 392] width 1512 height 784
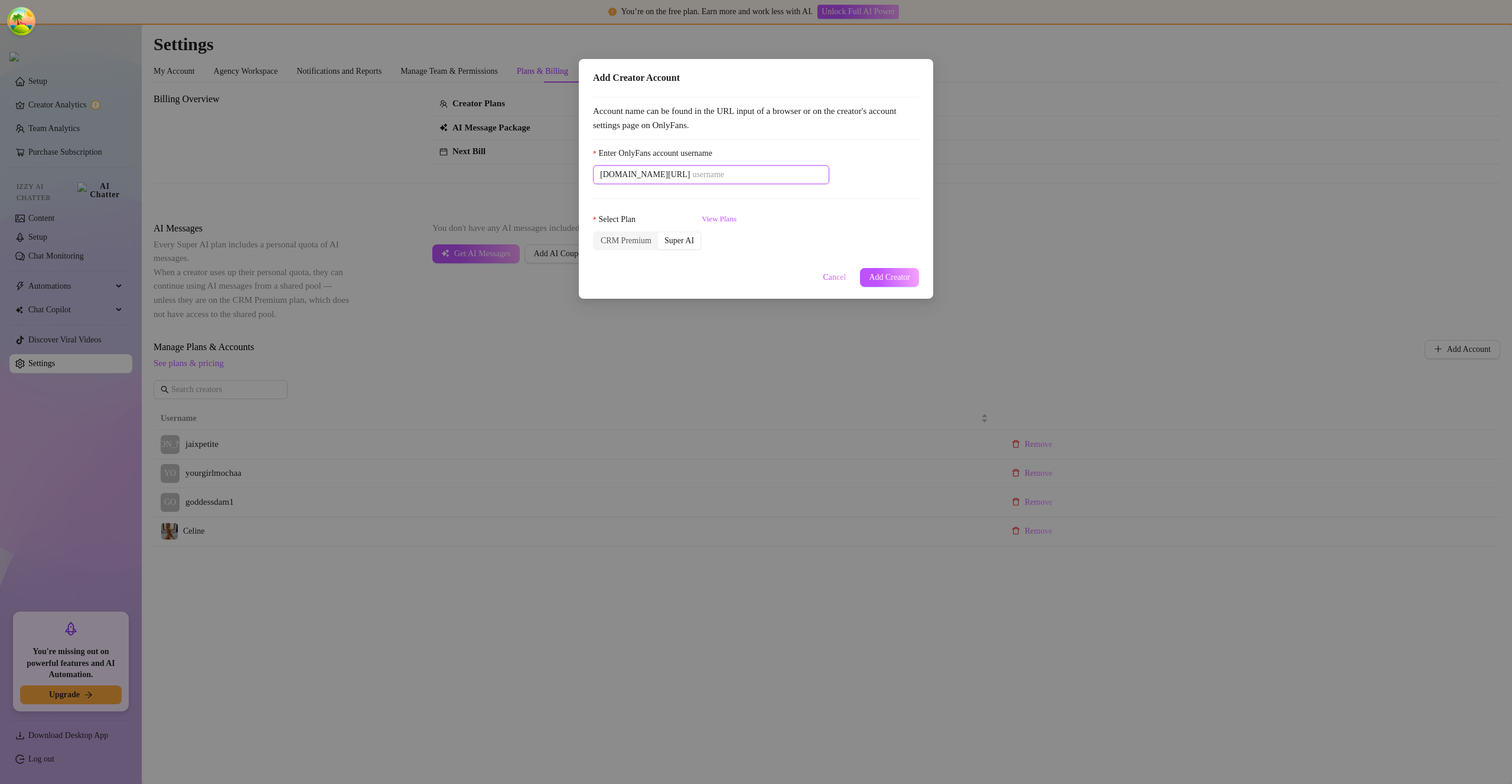
paste input "georgia.isonmymind"
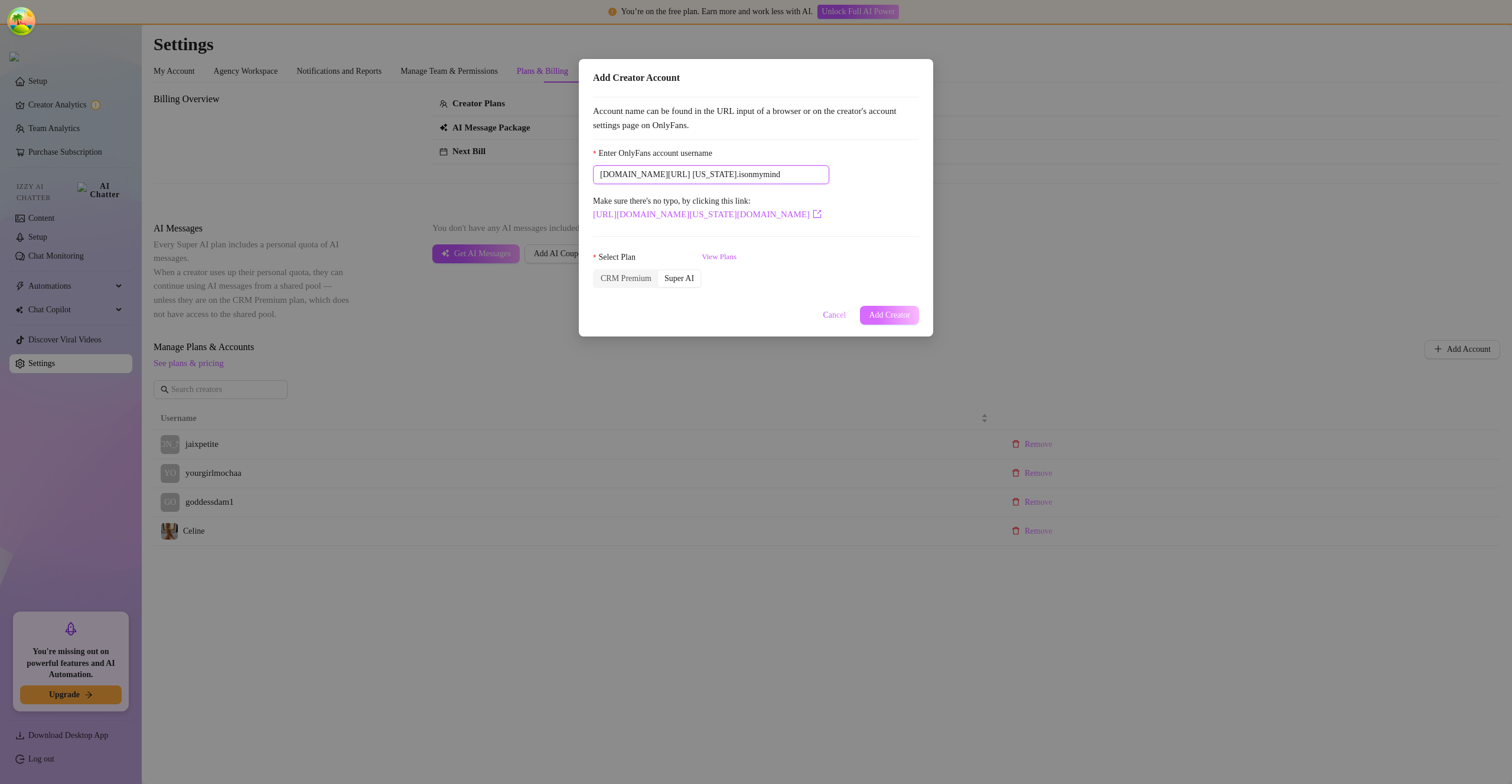
type input "georgia.isonmymind"
click at [873, 313] on span "Add Creator" at bounding box center [889, 315] width 42 height 9
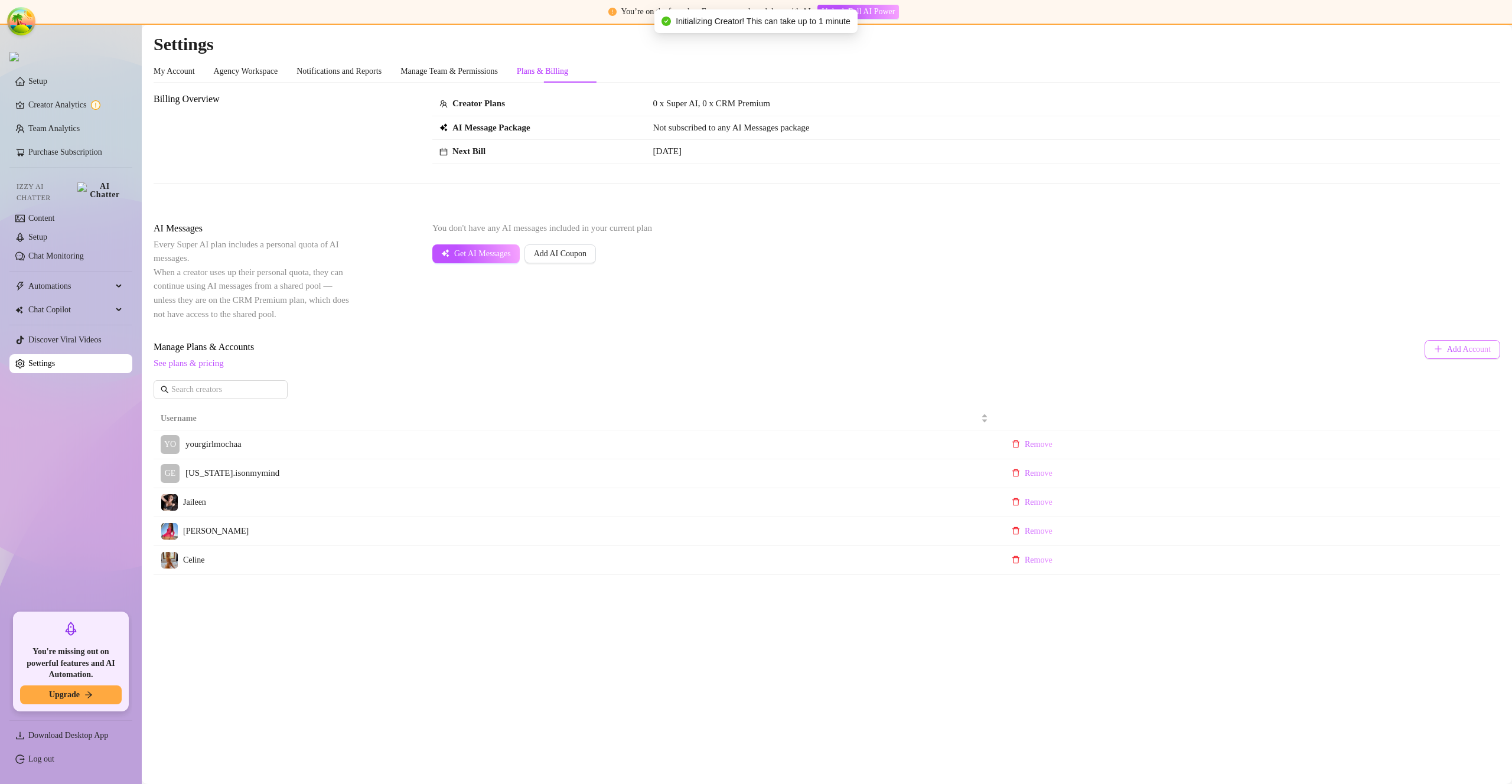
click at [1464, 352] on span "Add Account" at bounding box center [1469, 349] width 44 height 9
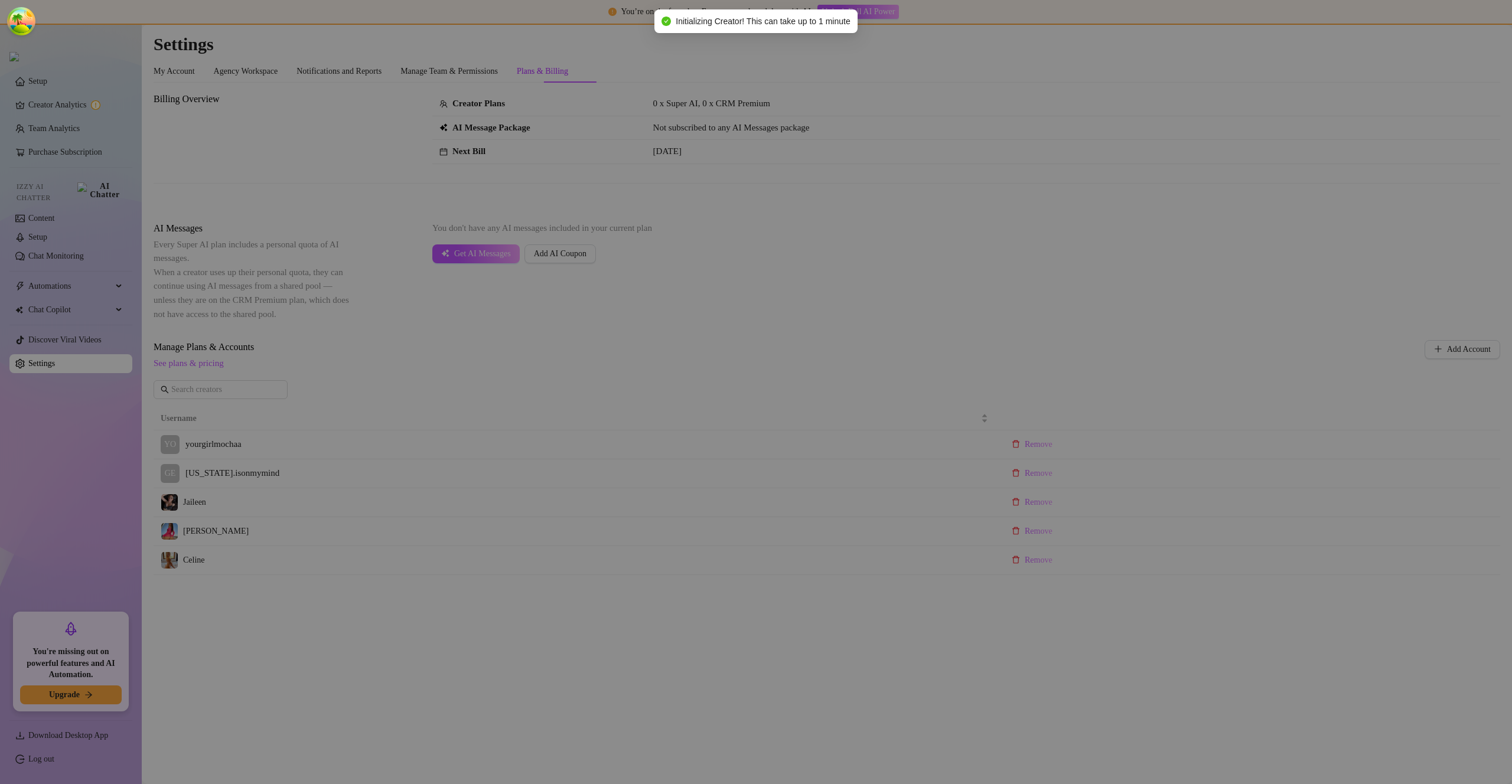
click at [1464, 352] on body "You’re on the free plan. Earn more and work less with AI. Unlock Full AI Power …" at bounding box center [756, 392] width 1512 height 784
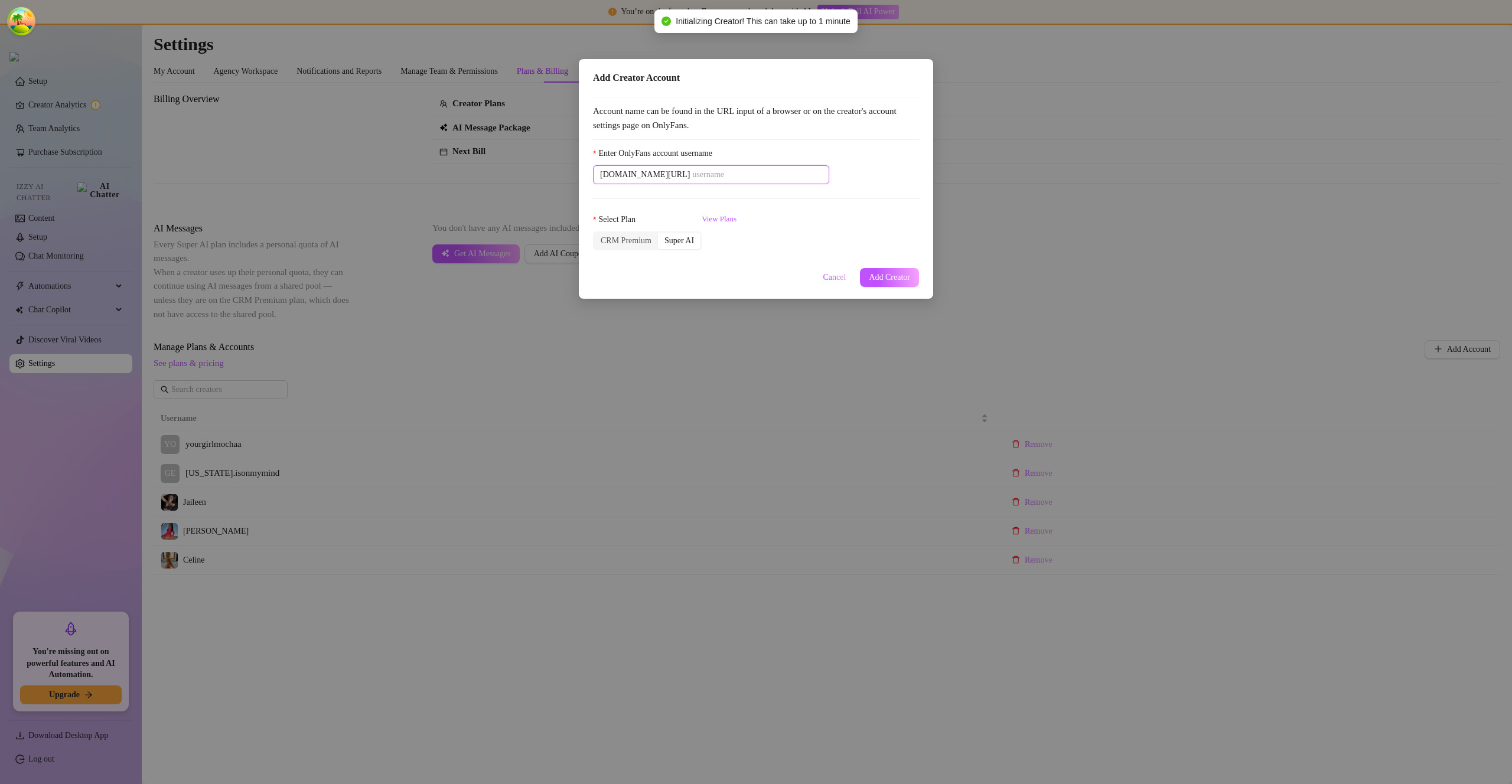
paste input "jazvip"
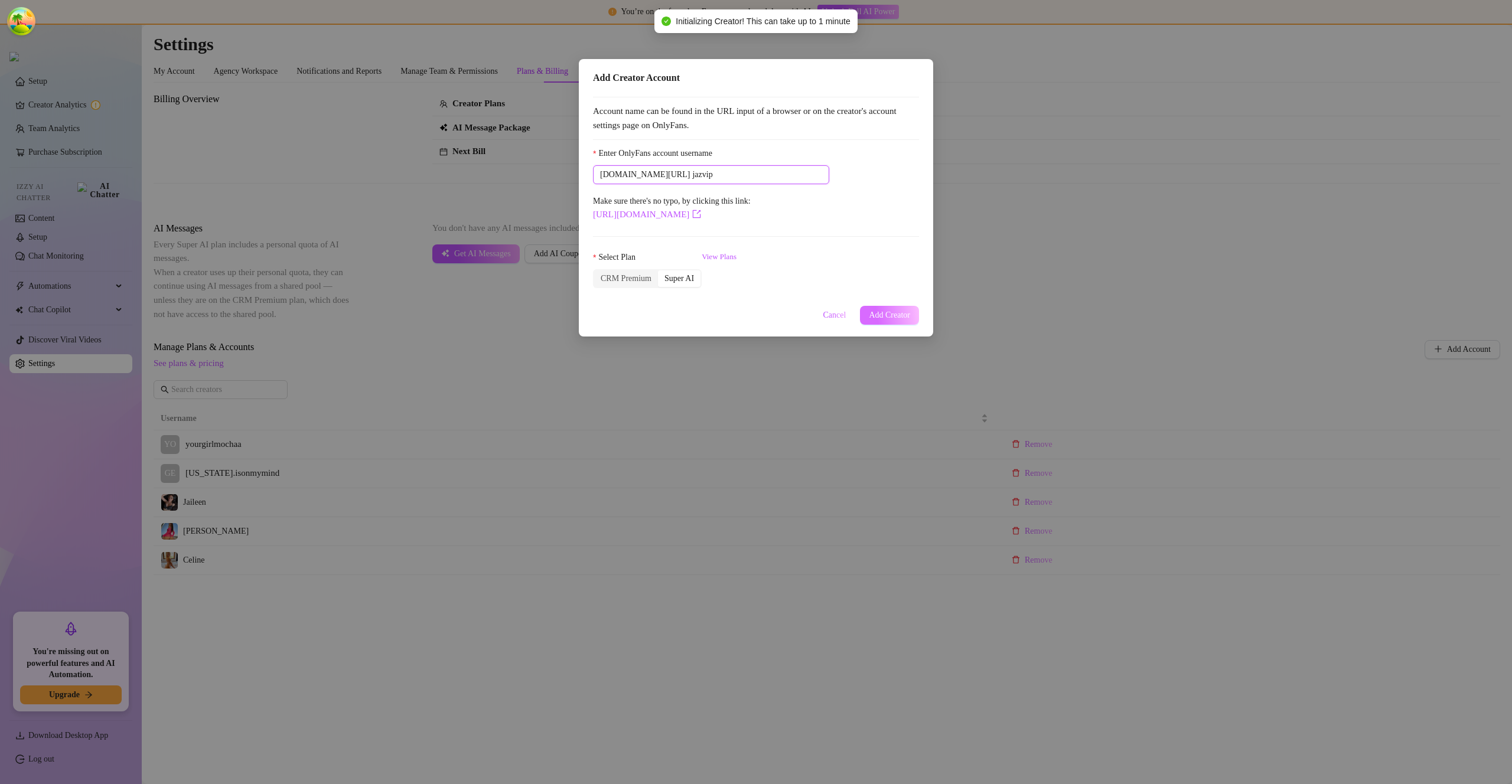
type input "jazvip"
click at [892, 313] on span "Add Creator" at bounding box center [889, 315] width 42 height 9
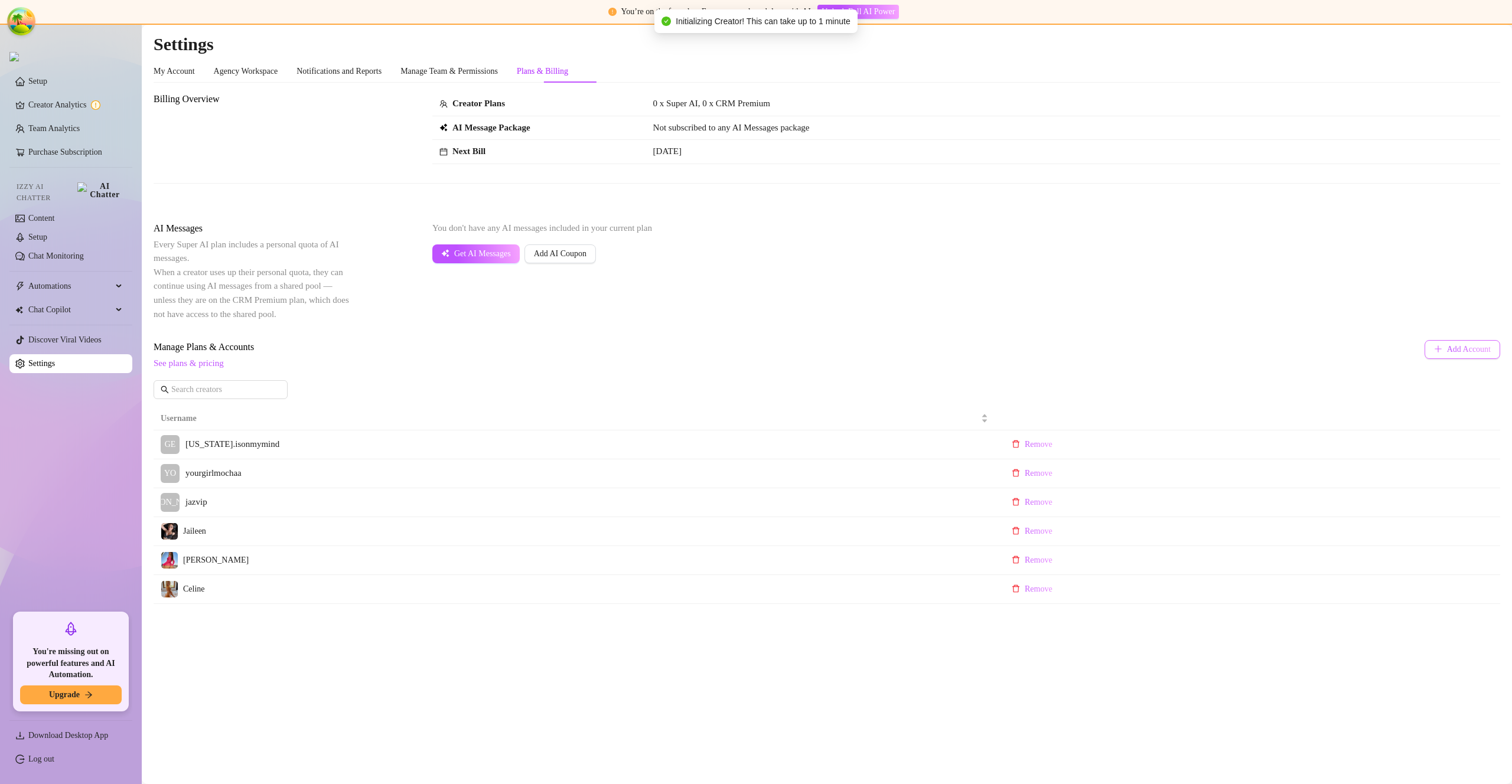
click at [1454, 347] on span "Add Account" at bounding box center [1469, 349] width 44 height 9
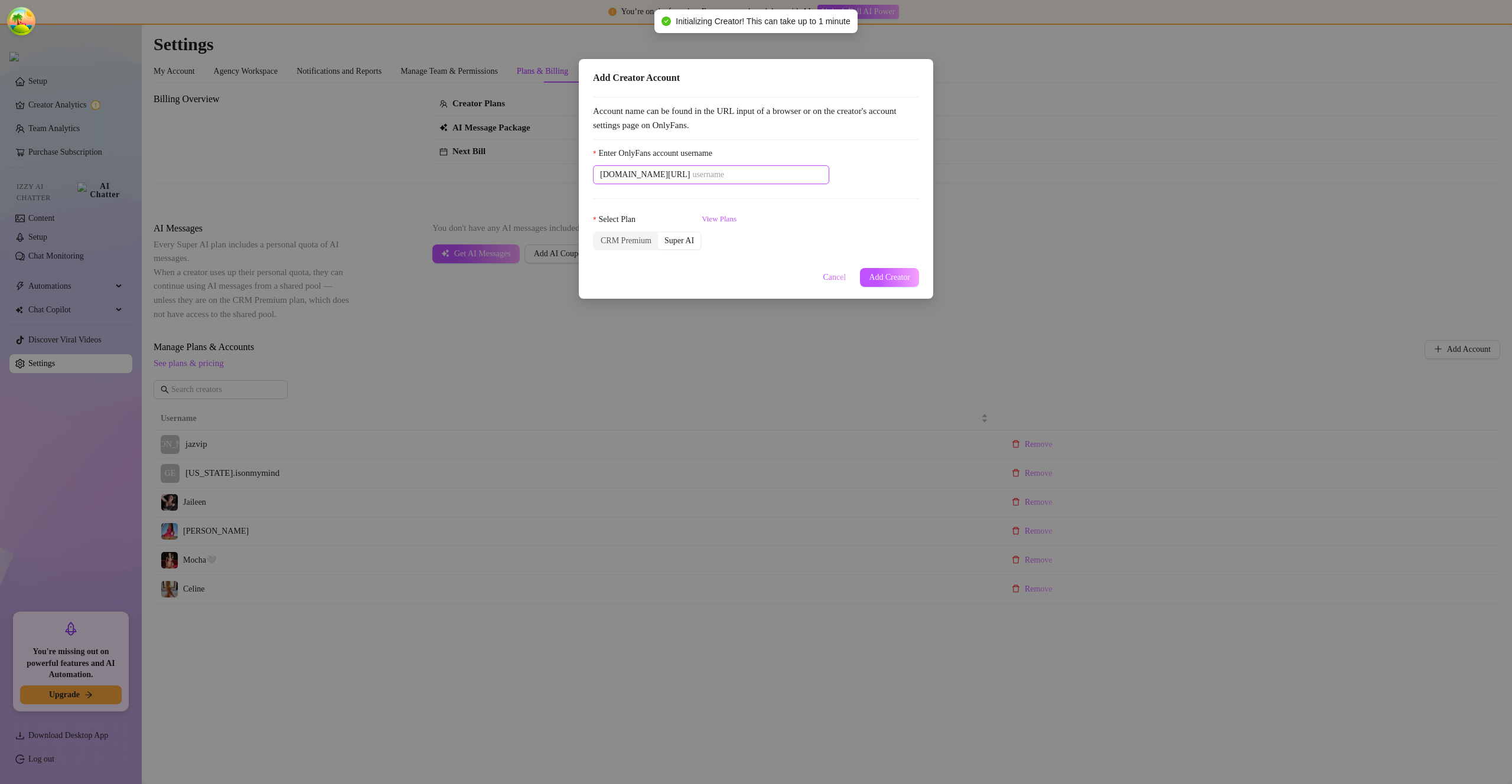
paste input "chloefanzii"
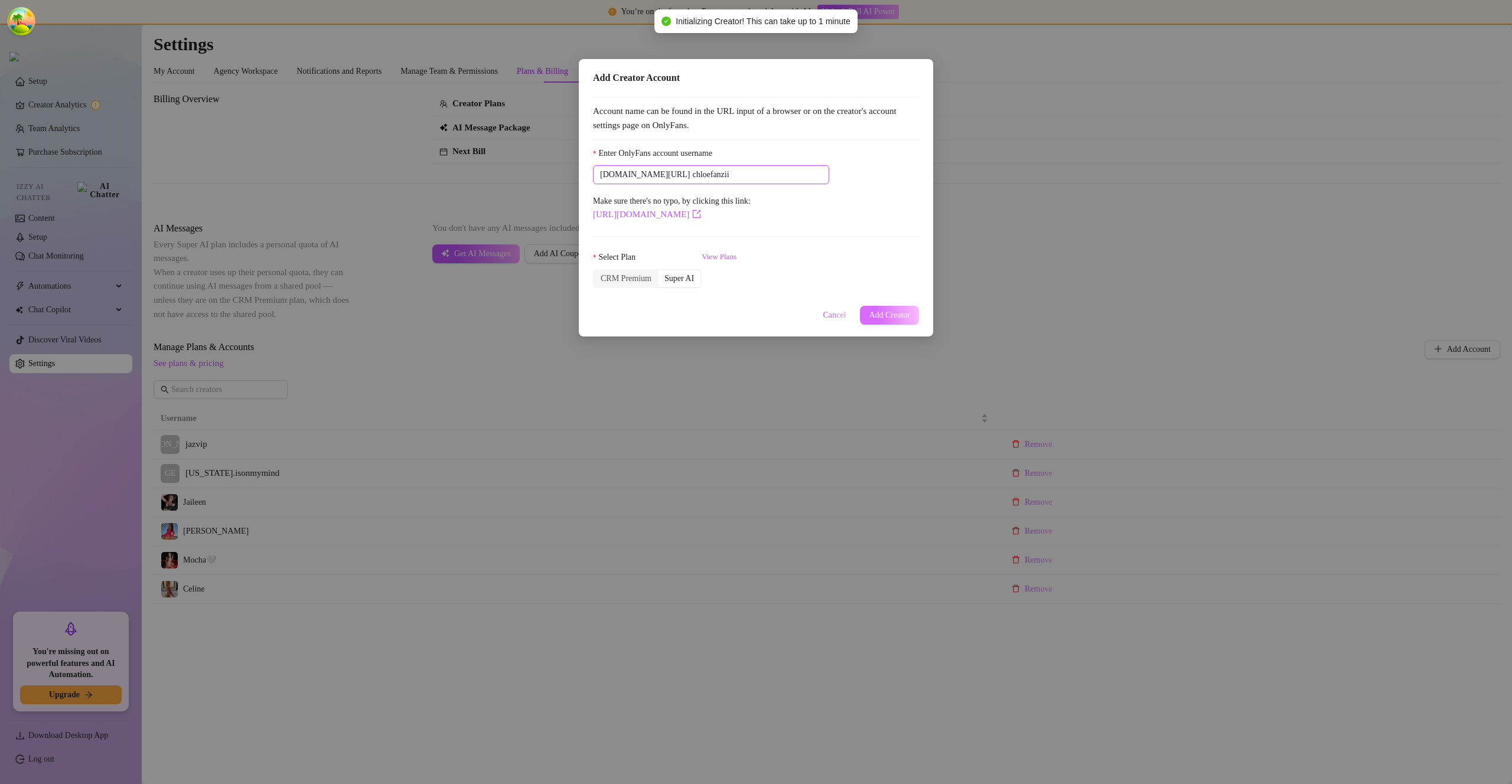
type input "chloefanzii"
click at [888, 313] on span "Add Creator" at bounding box center [889, 315] width 42 height 9
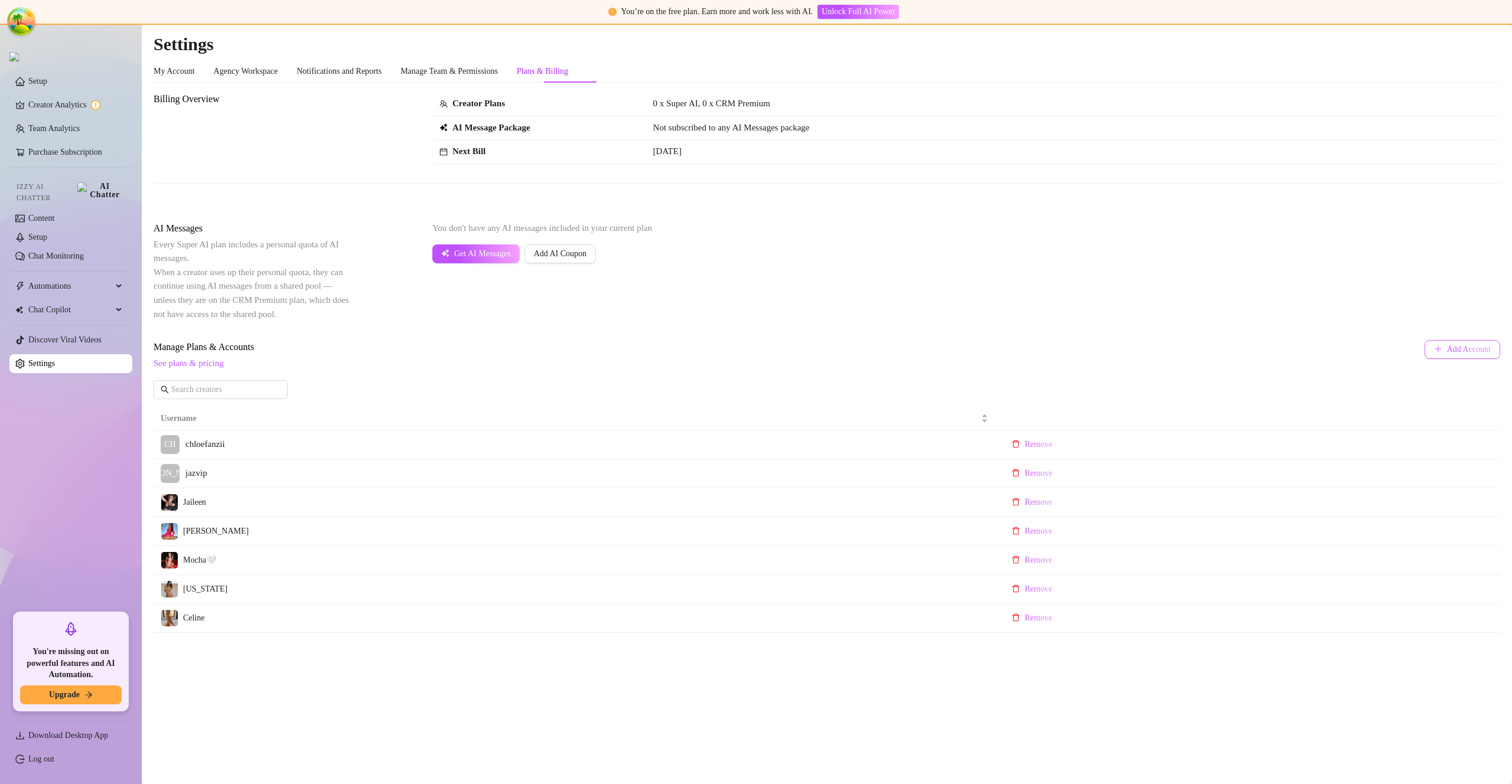
click at [1463, 351] on span "Add Account" at bounding box center [1469, 349] width 44 height 9
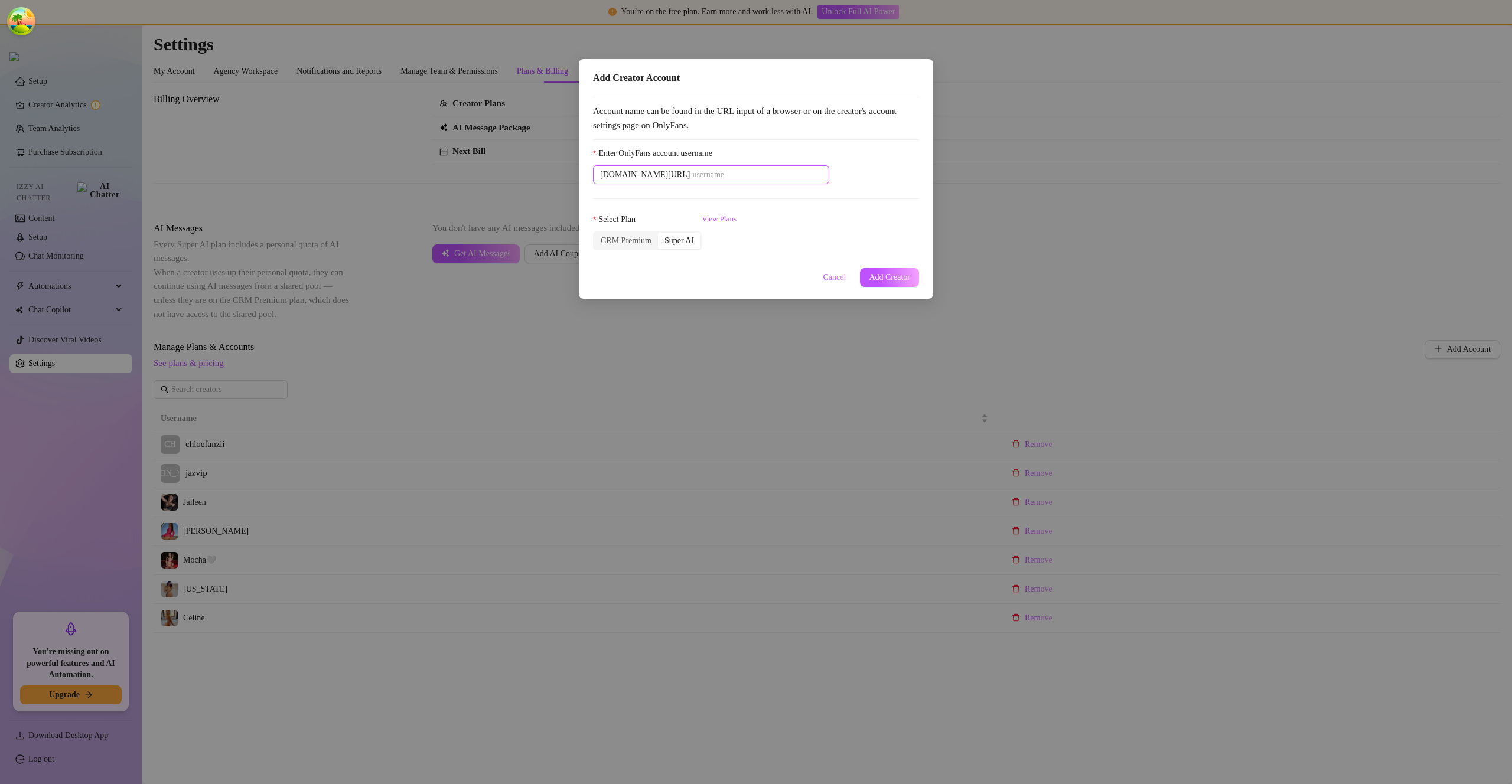
paste input "chloepriv"
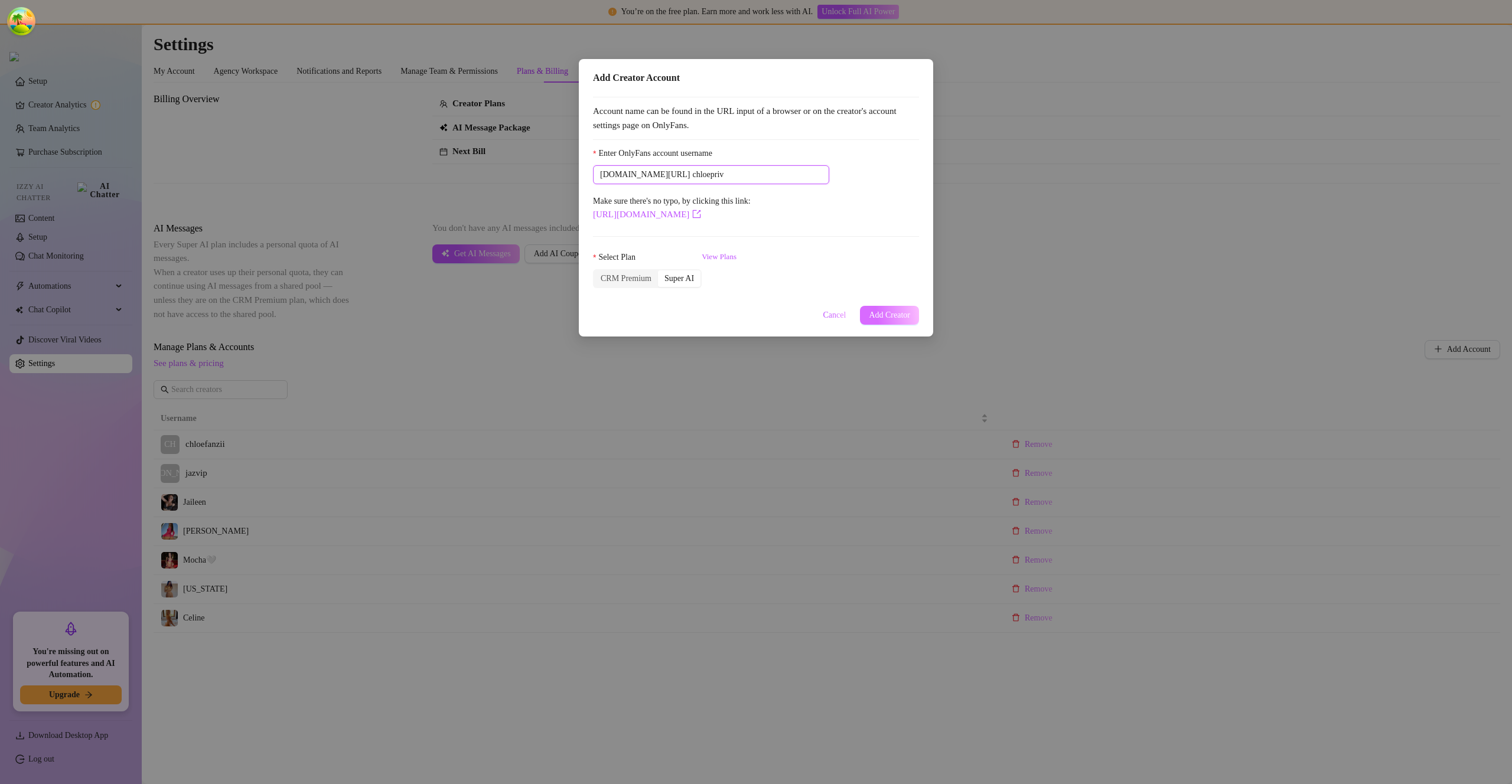
type input "chloepriv"
click at [883, 322] on button "Add Creator" at bounding box center [889, 315] width 59 height 19
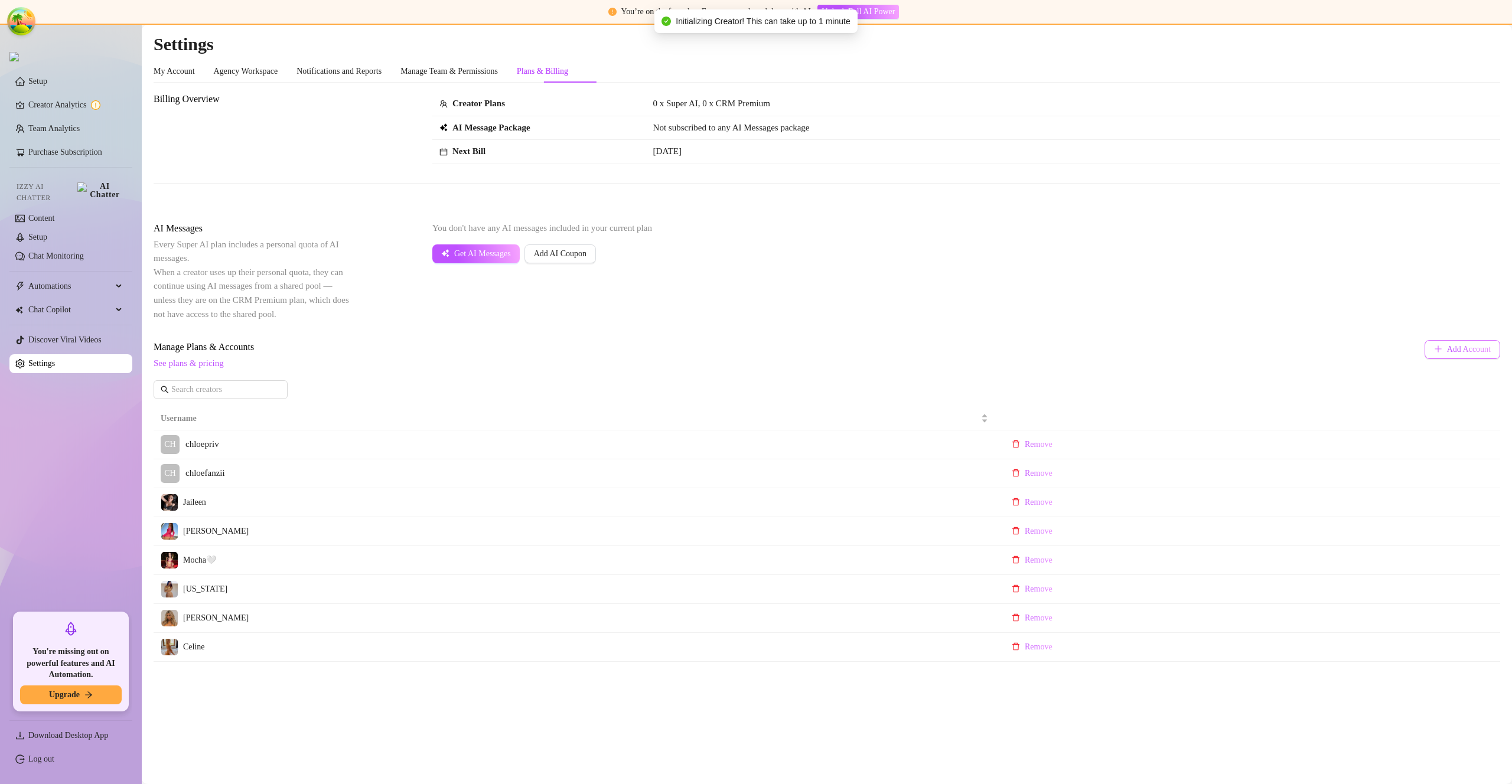
click at [1441, 350] on button "Add Account" at bounding box center [1462, 350] width 76 height 19
click at [1441, 350] on body "You’re on the free plan. Earn more and work less with AI. Unlock Full AI Power …" at bounding box center [756, 392] width 1512 height 784
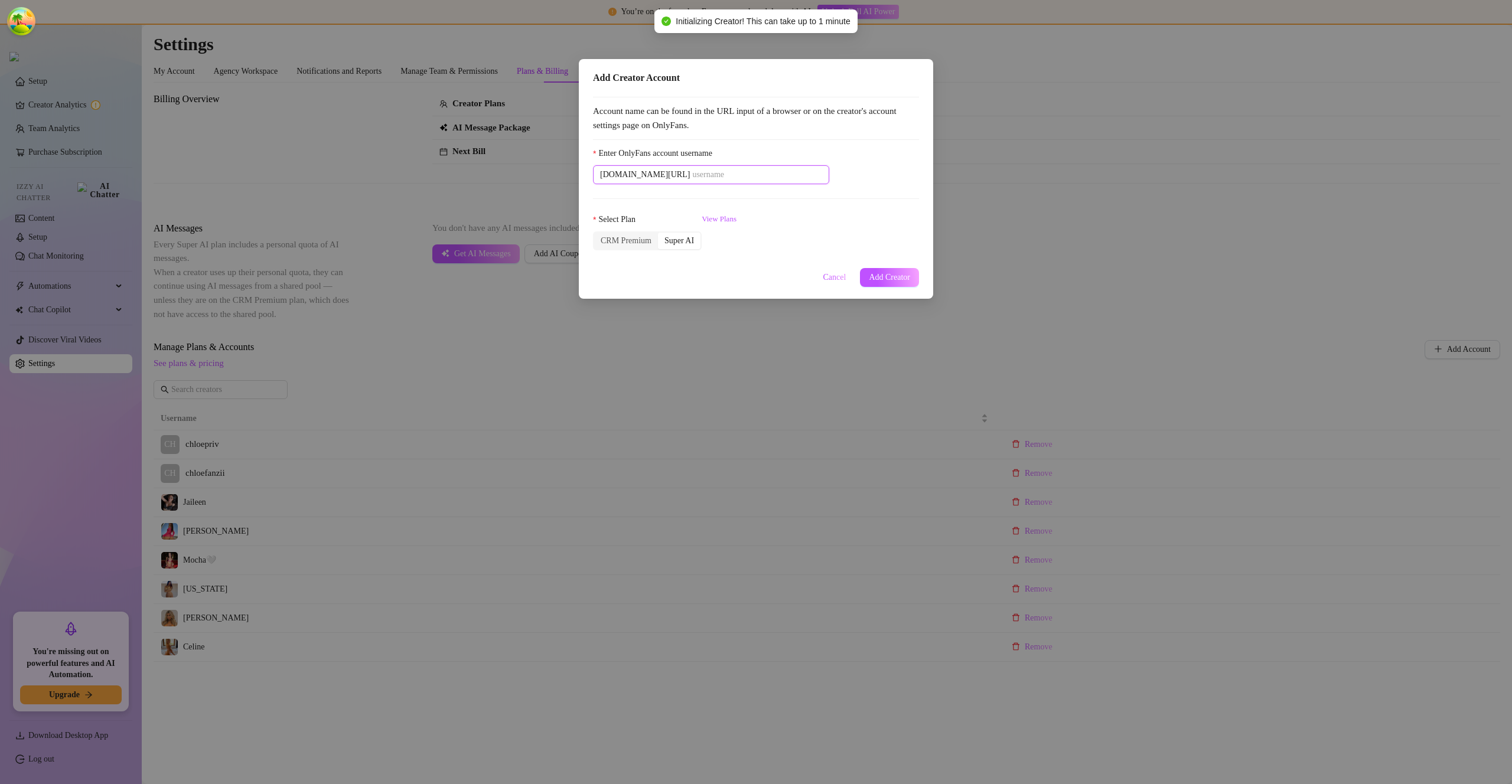
paste input "uncensoredjaz"
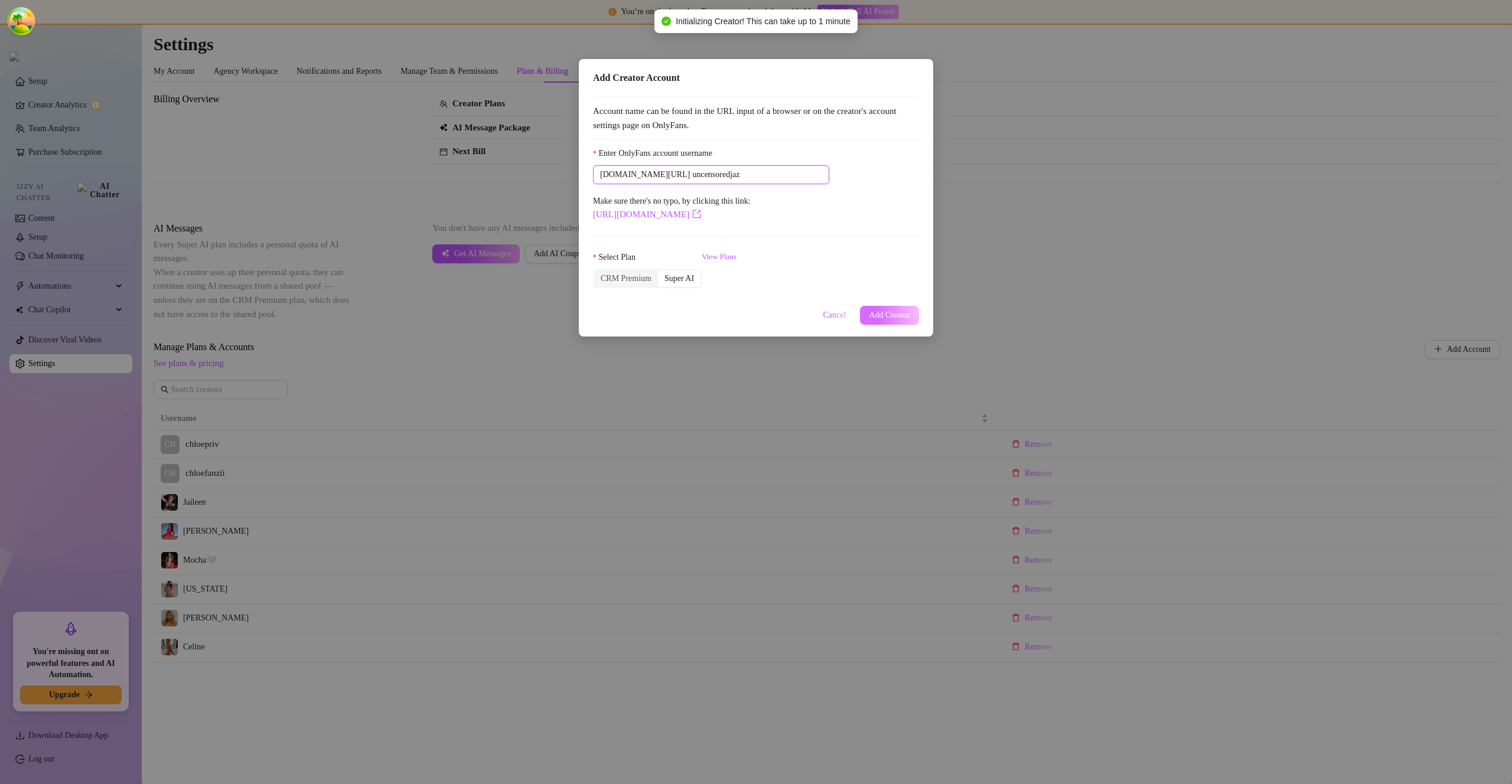
type input "uncensoredjaz"
click at [879, 310] on span "Add Creator" at bounding box center [889, 315] width 42 height 9
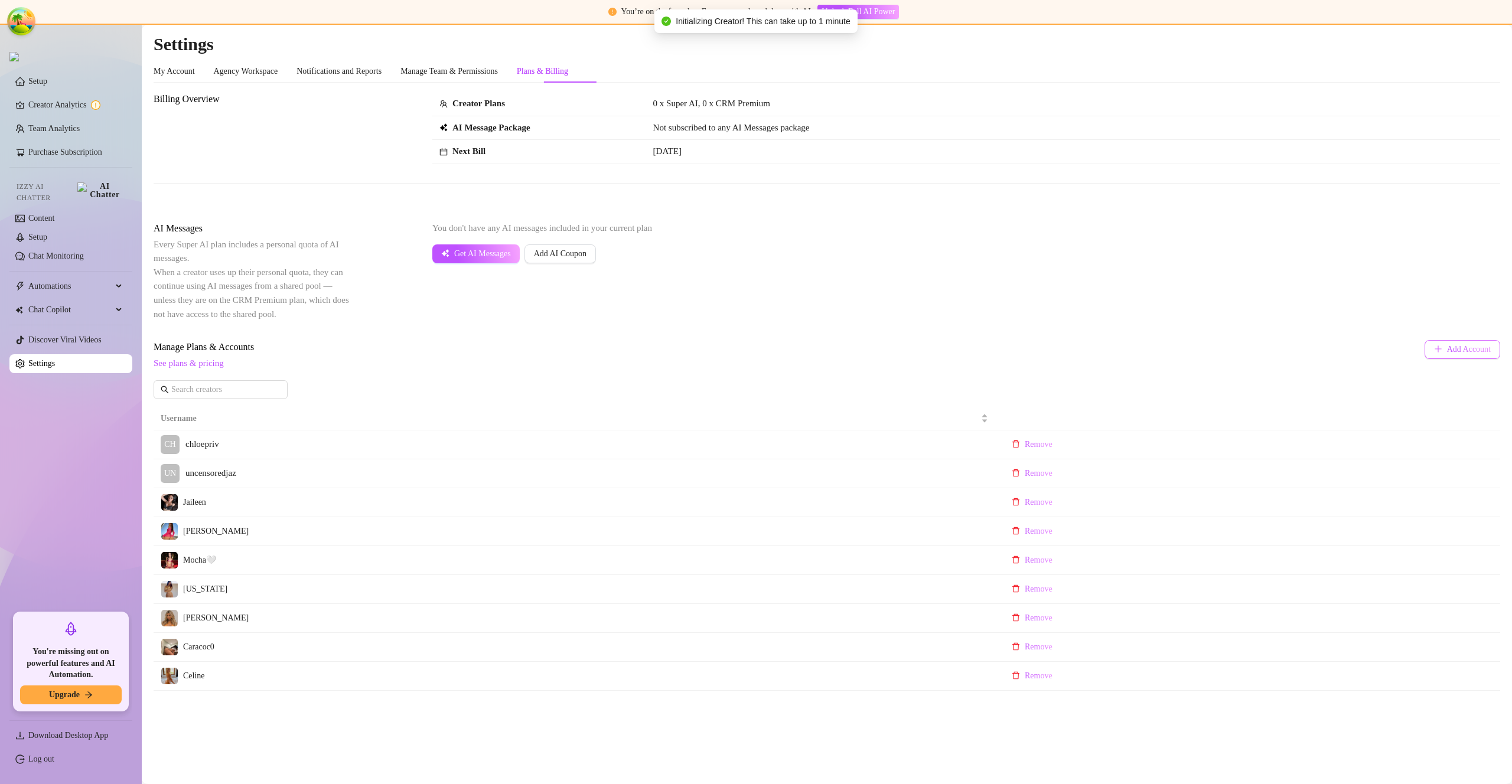
click at [1449, 345] on span "Add Account" at bounding box center [1469, 349] width 44 height 9
click at [1449, 345] on body "You’re on the free plan. Earn more and work less with AI. Unlock Full AI Power …" at bounding box center [756, 392] width 1512 height 784
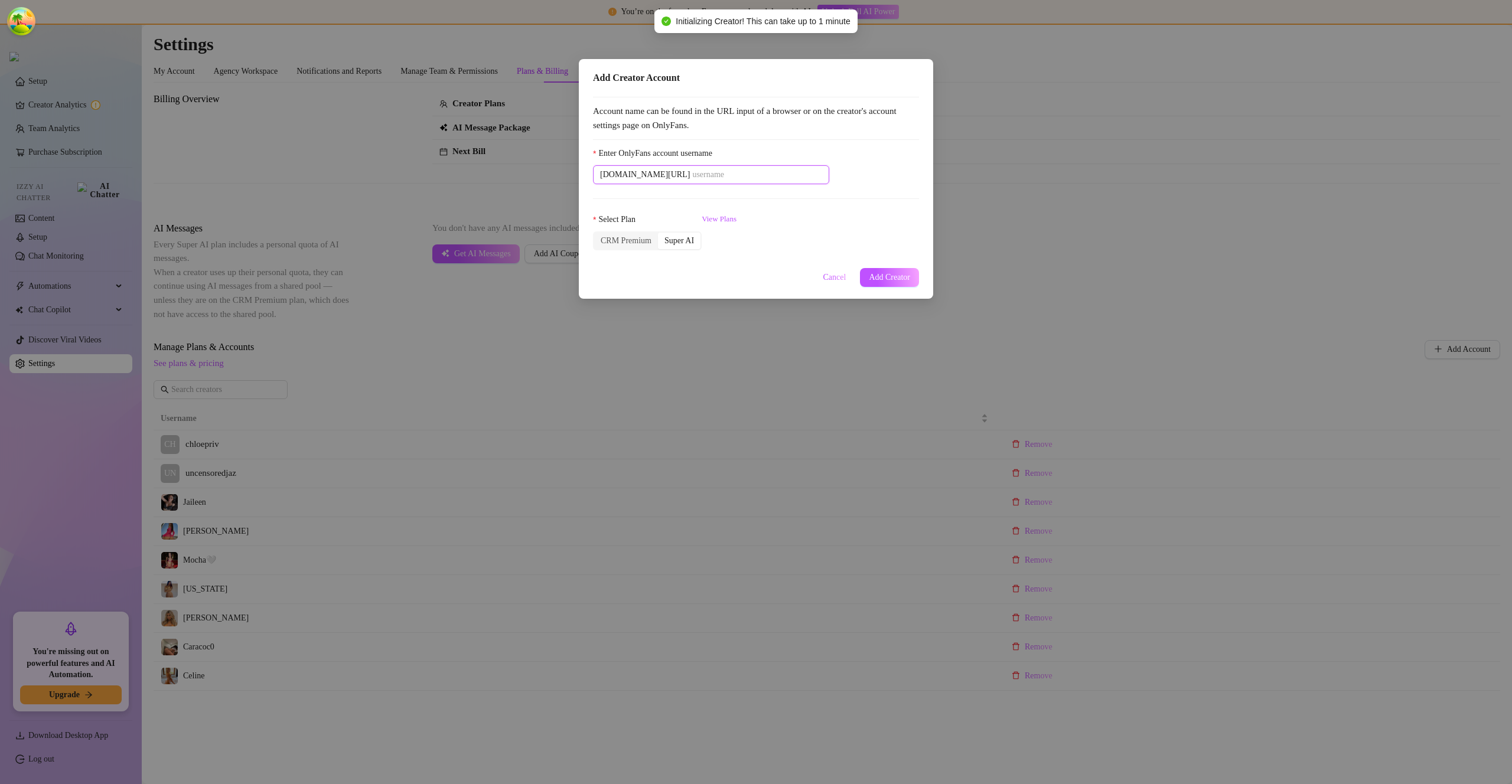
paste input "mjaeethebrat"
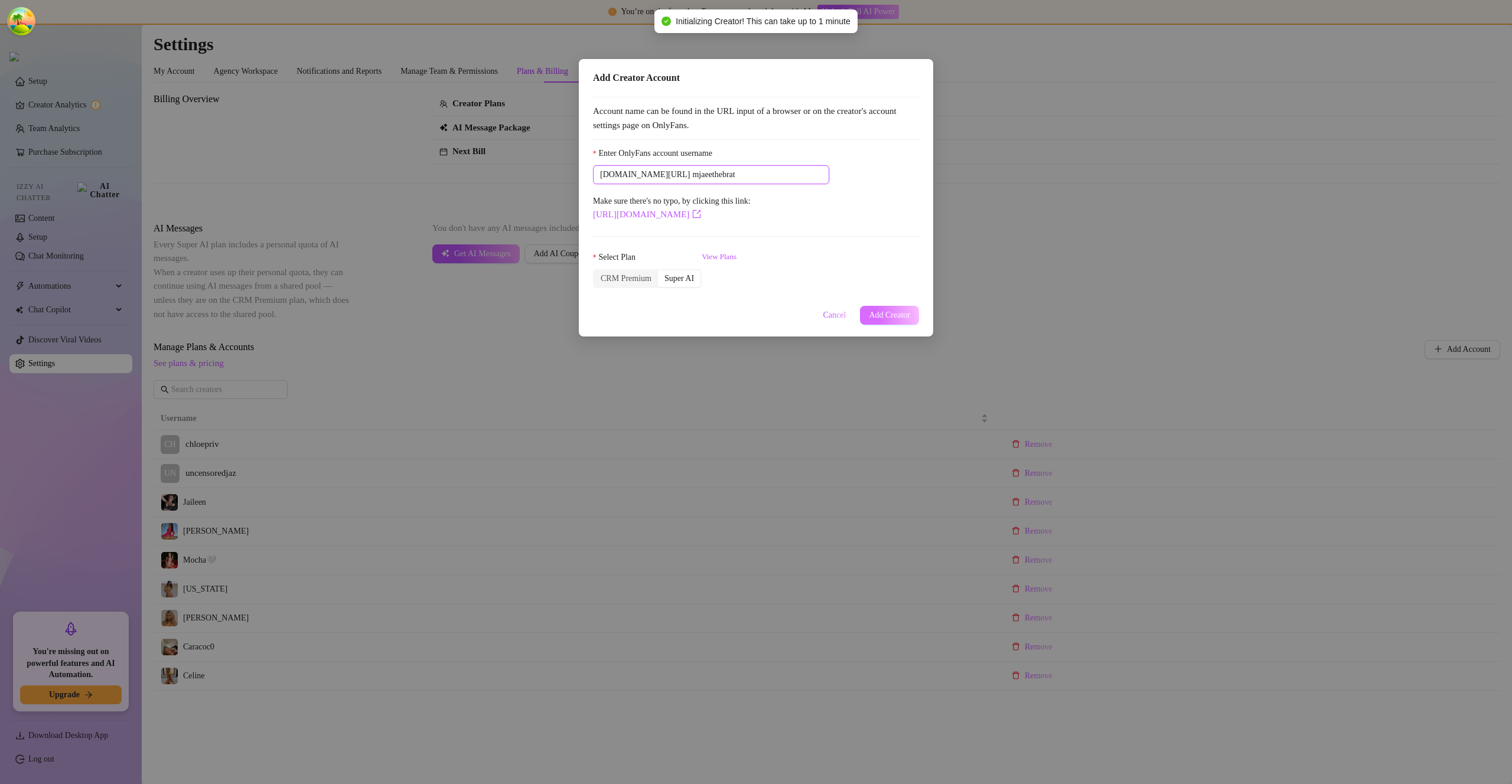
type input "mjaeethebrat"
click at [886, 313] on span "Add Creator" at bounding box center [889, 315] width 42 height 9
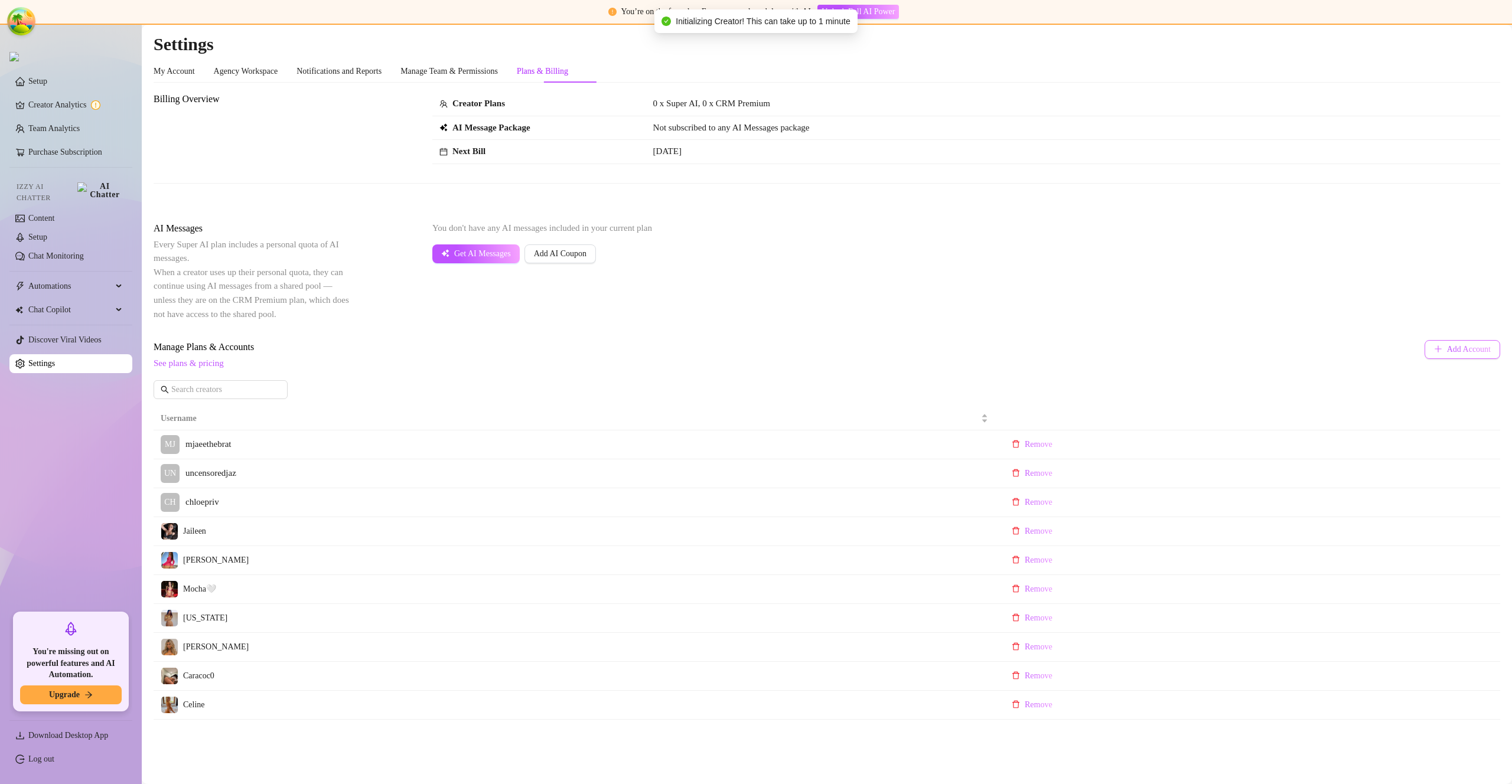
click at [1456, 353] on span "Add Account" at bounding box center [1469, 349] width 44 height 9
click at [1456, 353] on body "You’re on the free plan. Earn more and work less with AI. Unlock Full AI Power …" at bounding box center [756, 392] width 1512 height 784
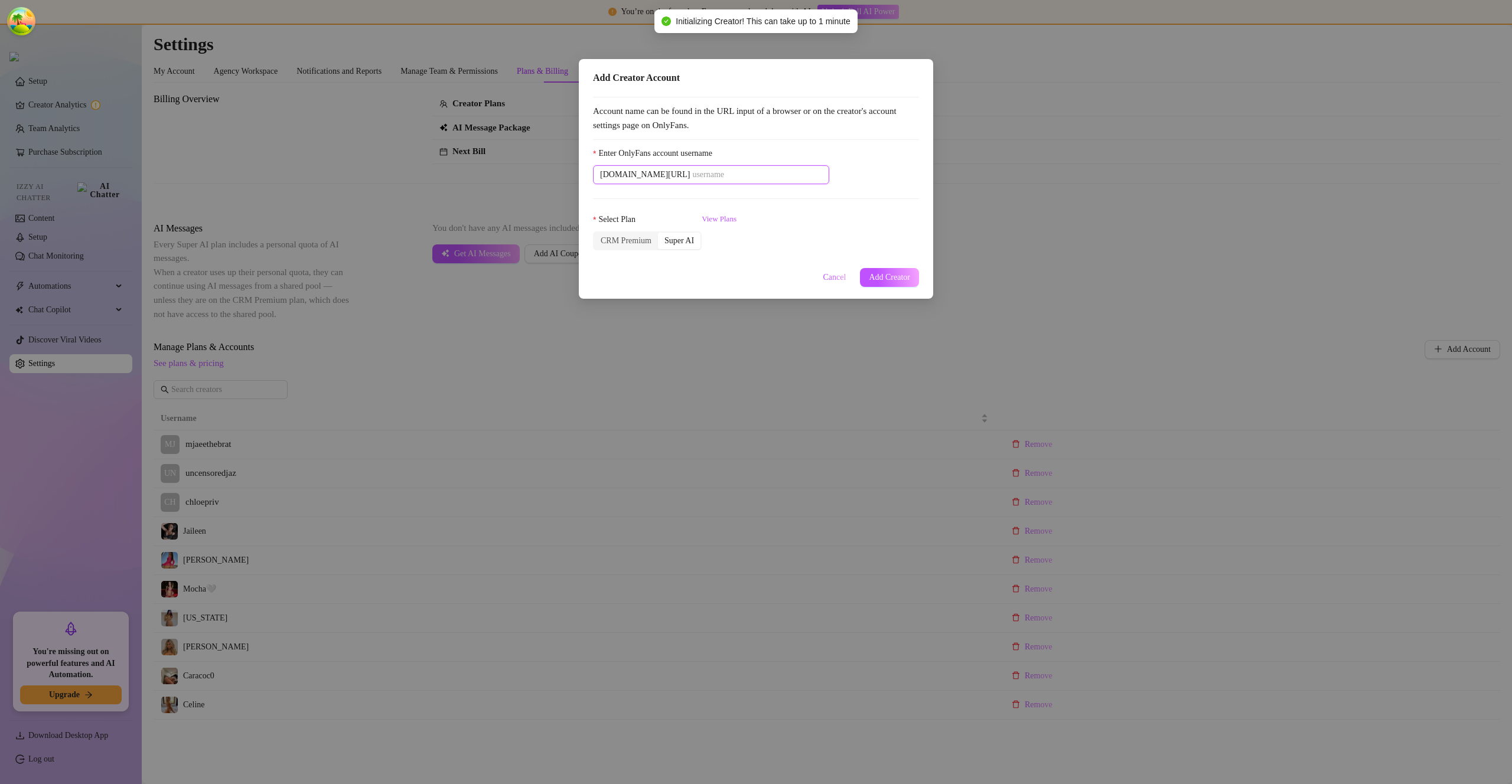
paste input "jaixpetitefree"
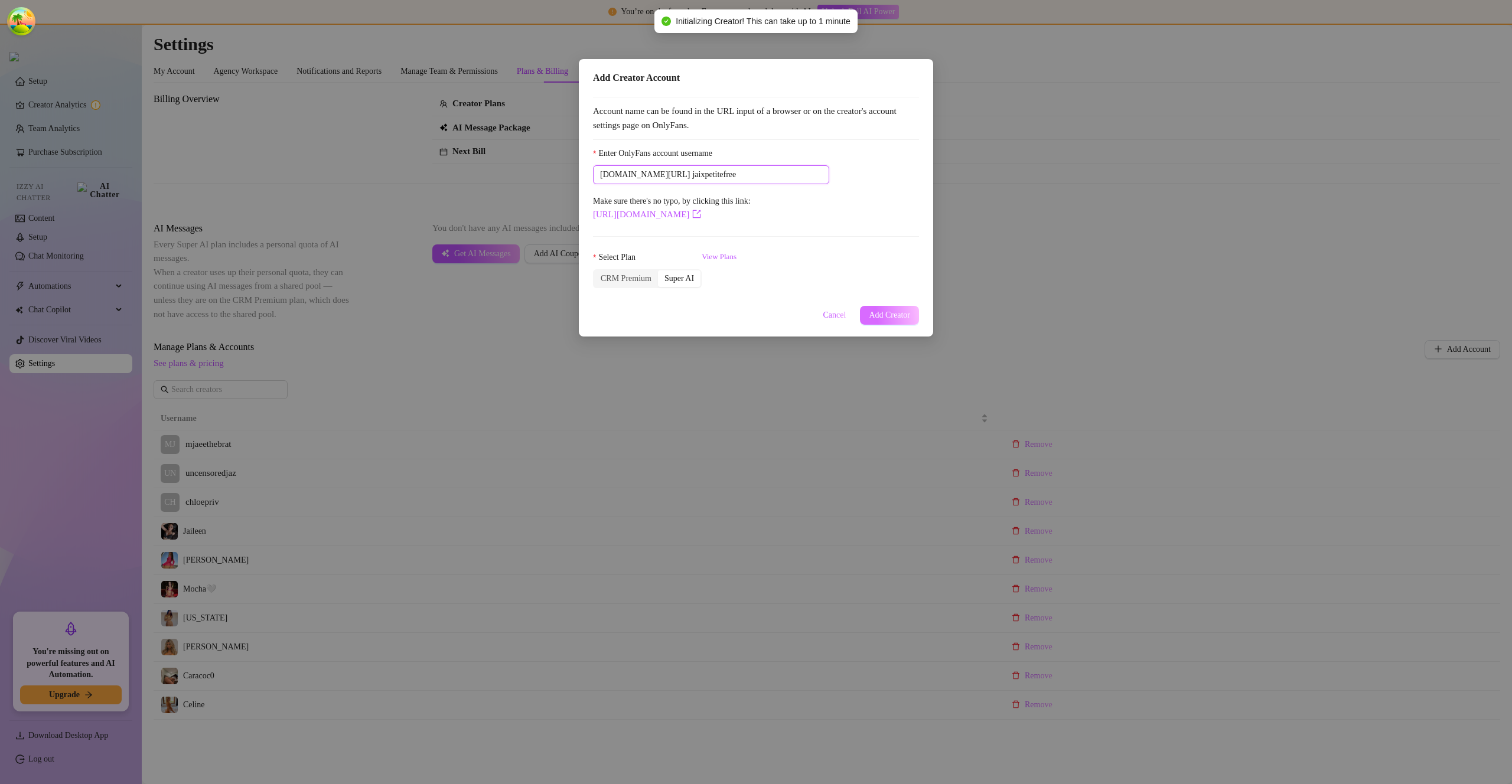
type input "jaixpetitefree"
click at [889, 308] on button "Add Creator" at bounding box center [889, 315] width 59 height 19
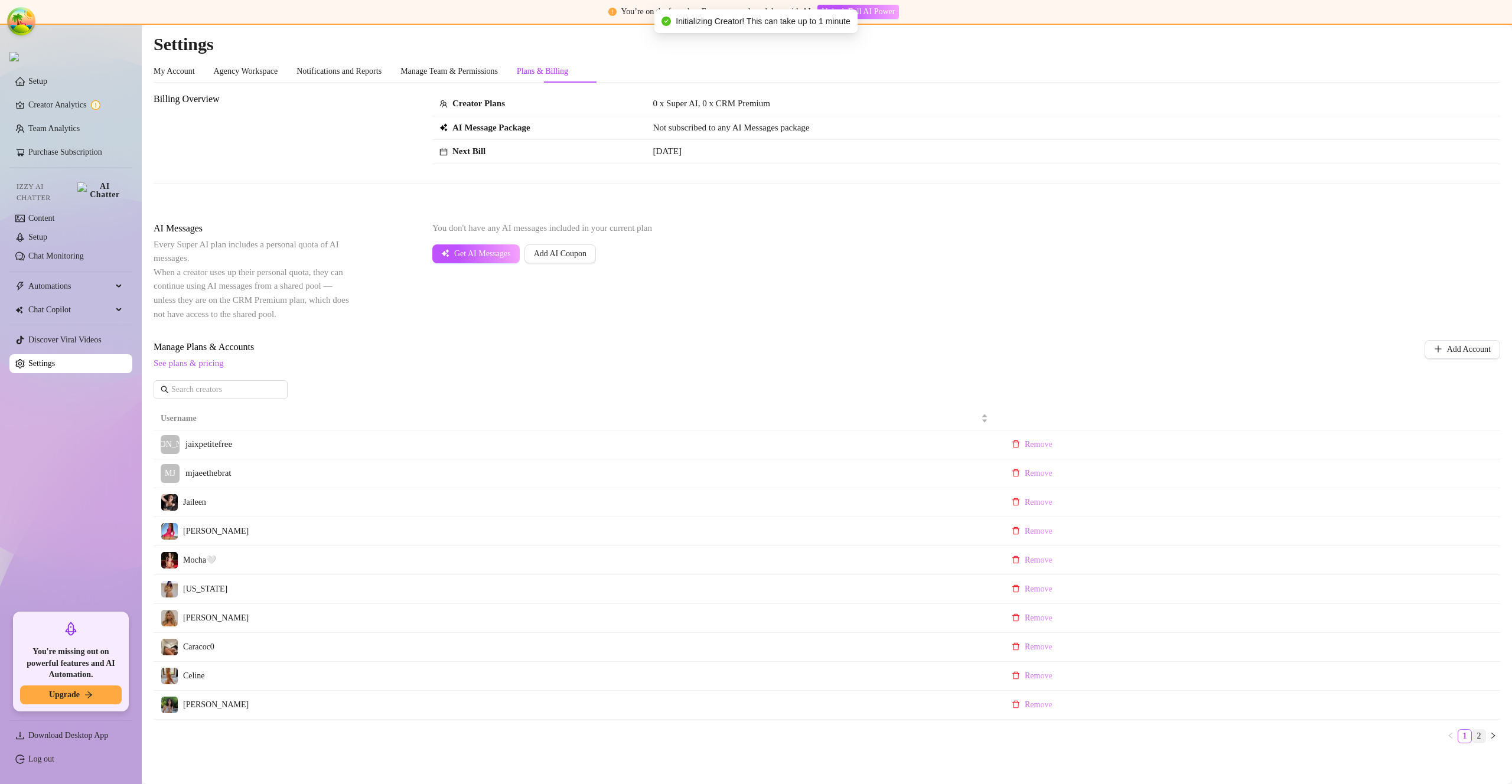
click at [1473, 734] on link "2" at bounding box center [1479, 736] width 13 height 13
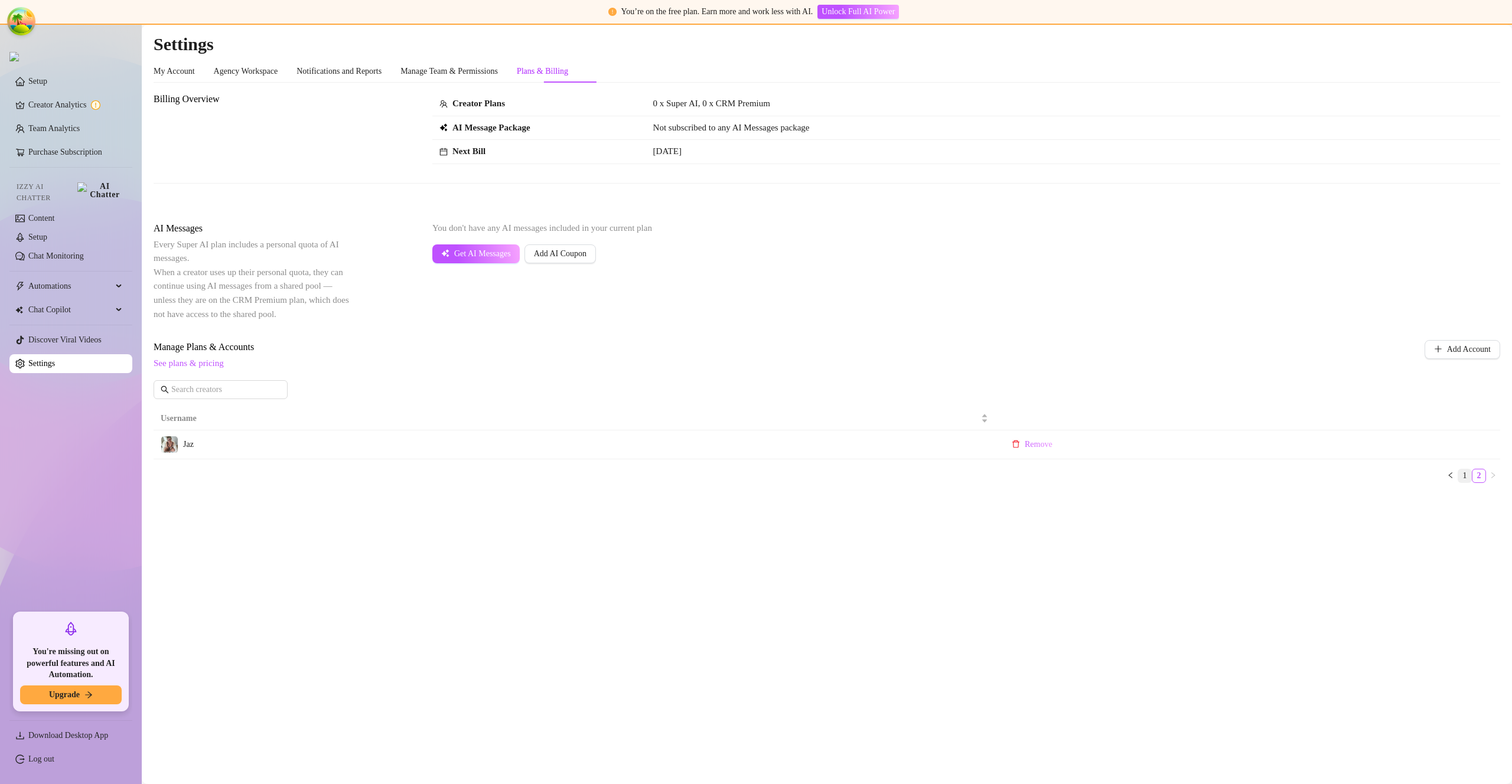
click at [1466, 481] on link "1" at bounding box center [1465, 476] width 13 height 13
